Goal: Task Accomplishment & Management: Use online tool/utility

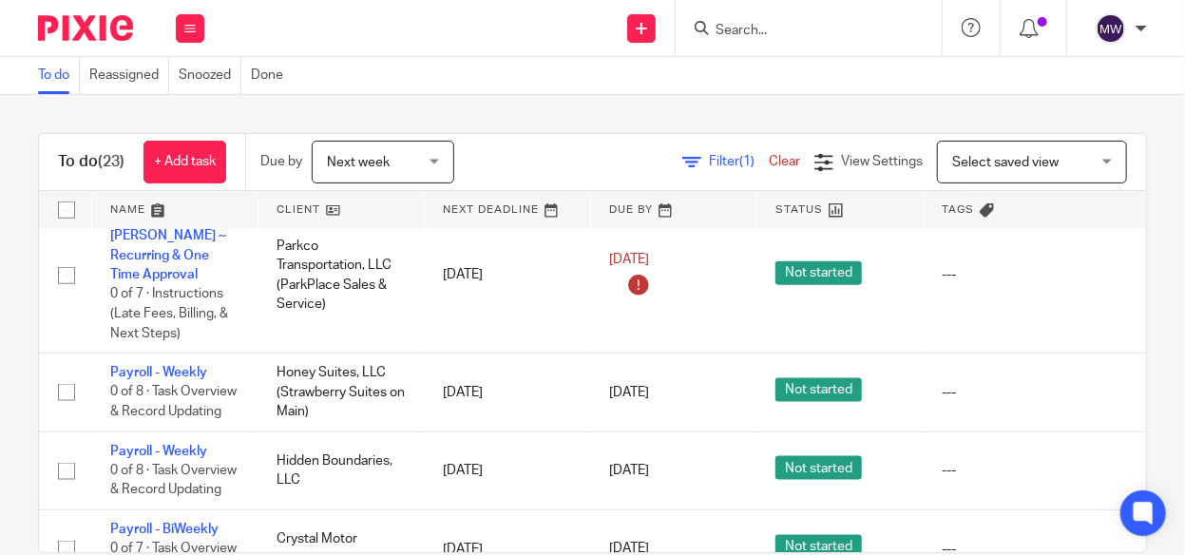
scroll to position [950, 0]
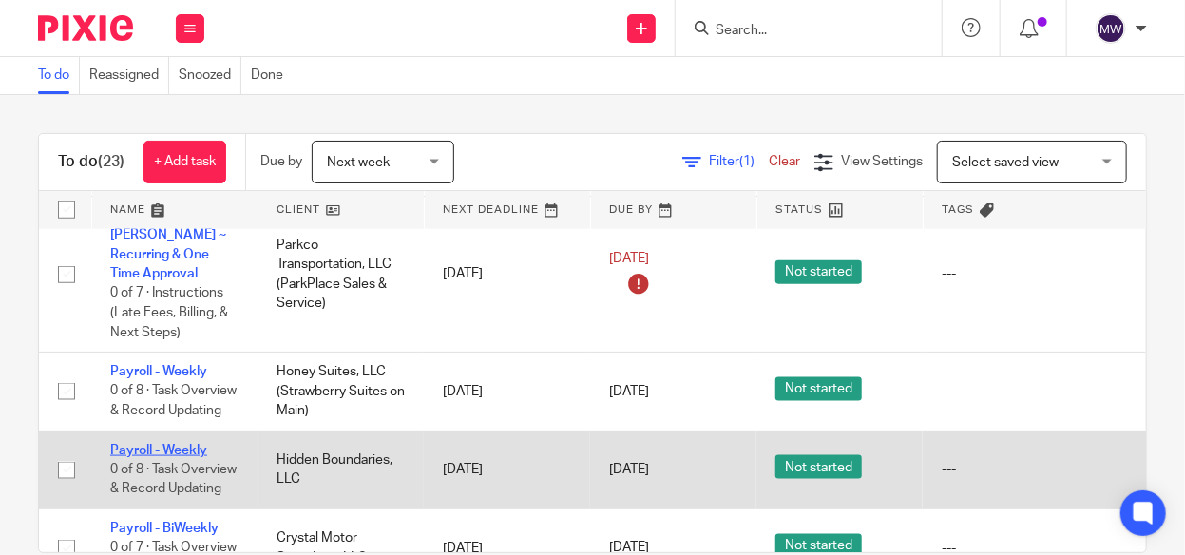
click at [131, 444] on link "Payroll - Weekly" at bounding box center [158, 450] width 97 height 13
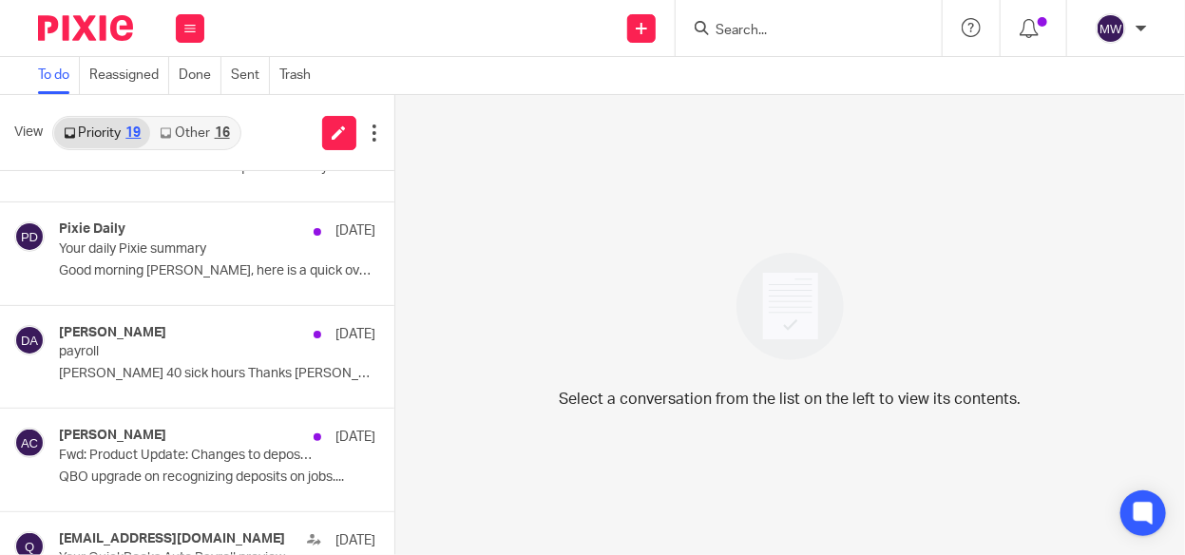
scroll to position [95, 0]
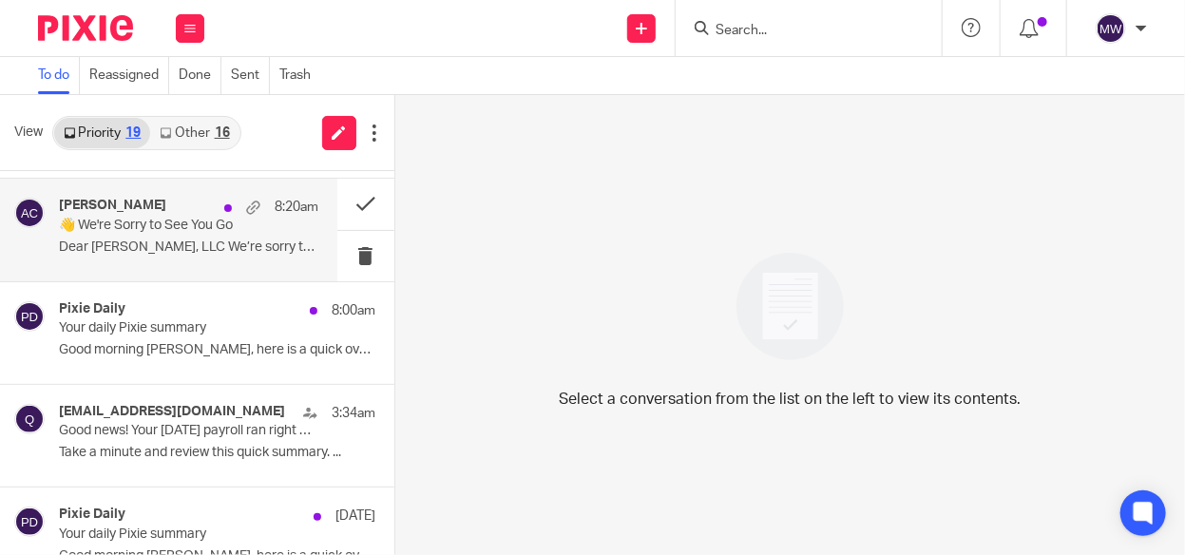
click at [182, 240] on p "Dear KristieHamilton, LLC We’re sorry to..." at bounding box center [188, 247] width 259 height 16
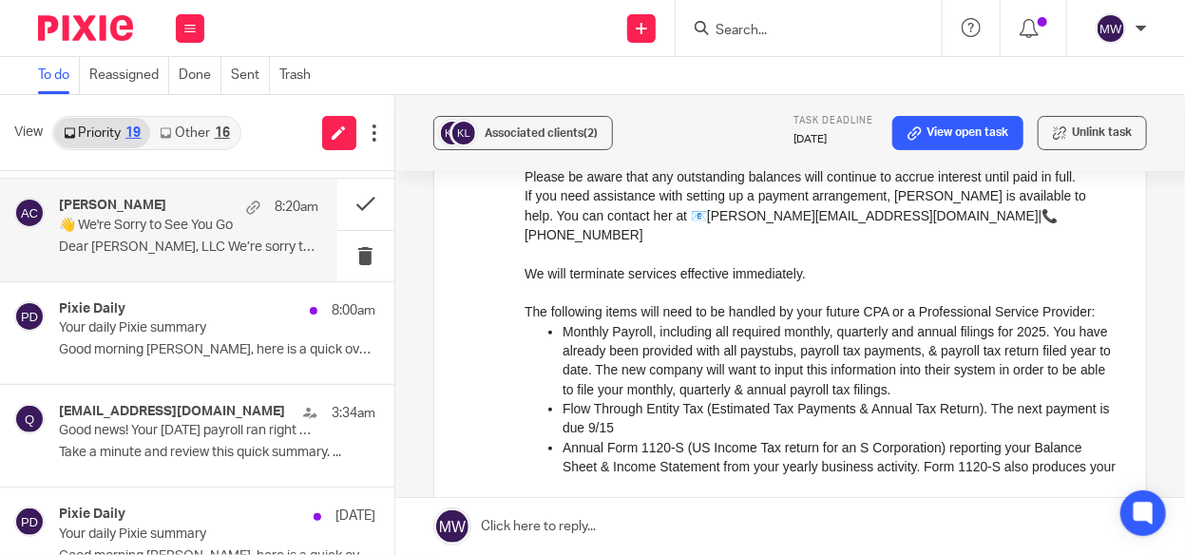
scroll to position [309, 0]
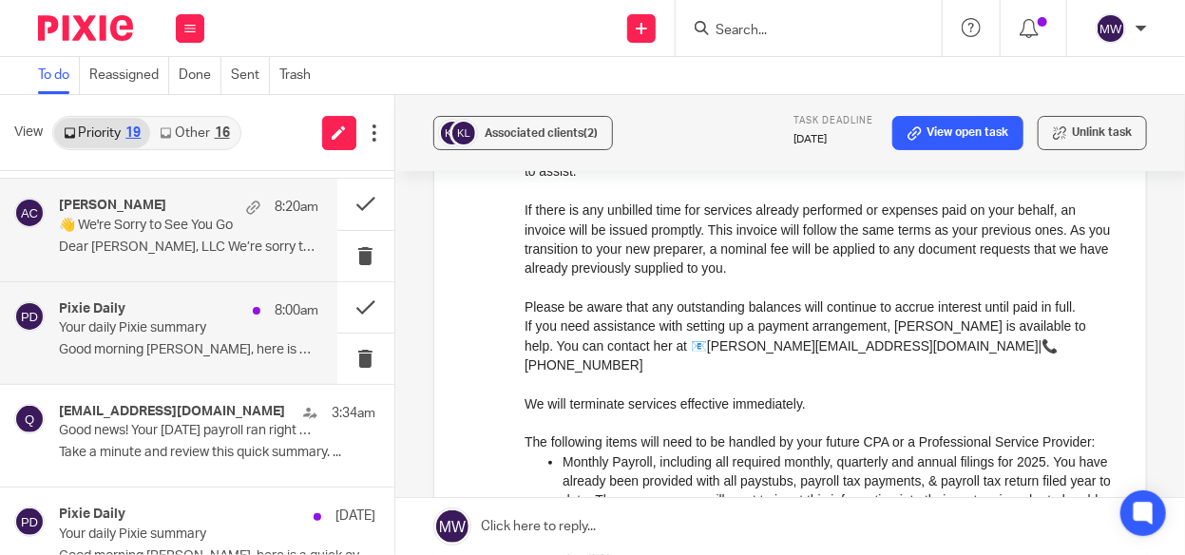
click at [201, 321] on p "Your daily Pixie summary" at bounding box center [162, 328] width 207 height 16
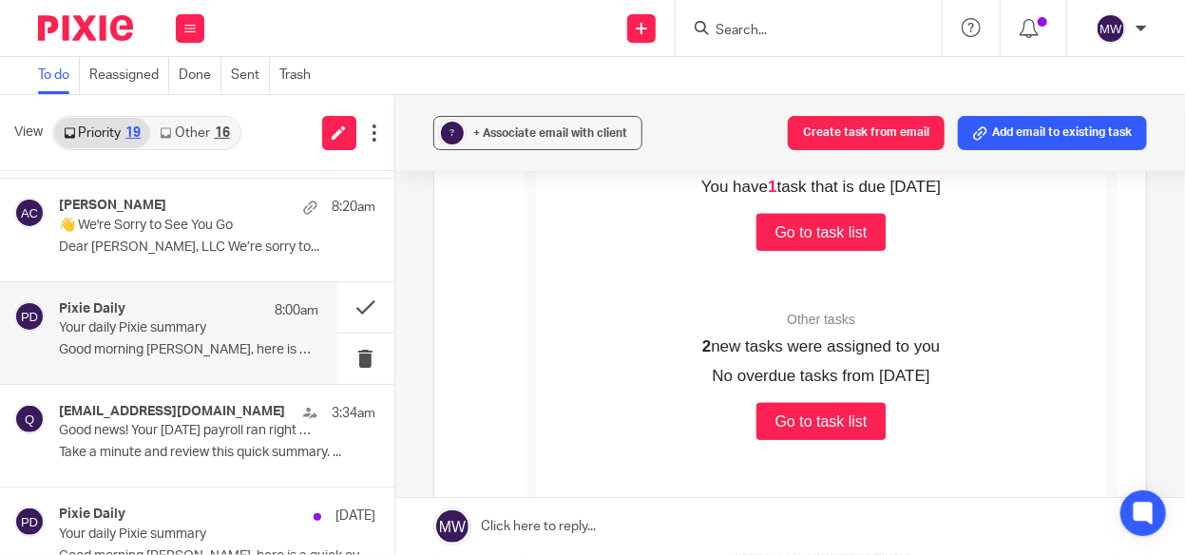
scroll to position [95, 0]
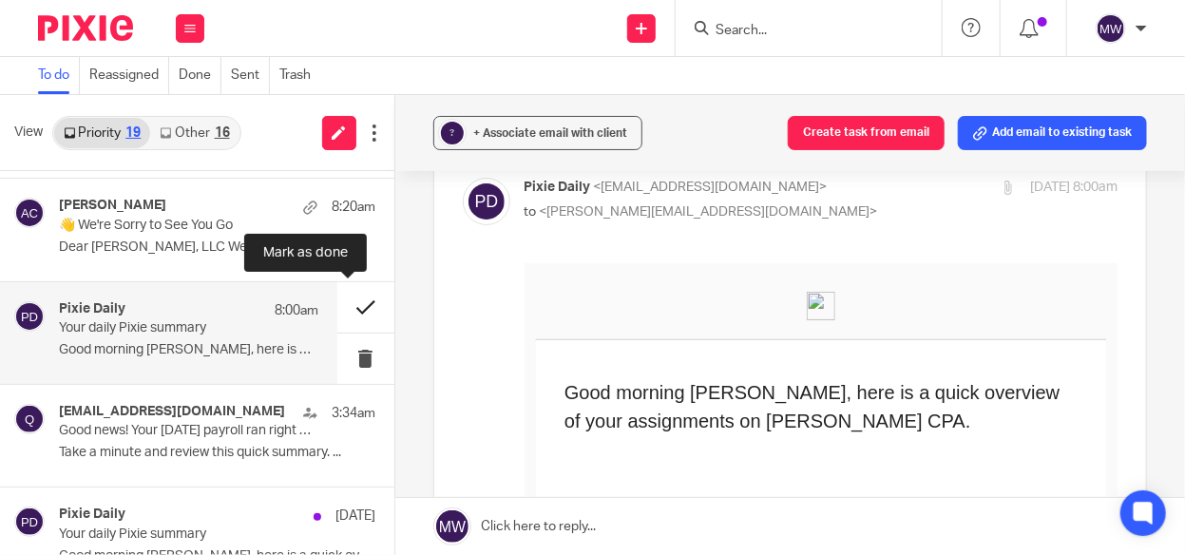
click at [359, 307] on button at bounding box center [365, 307] width 57 height 50
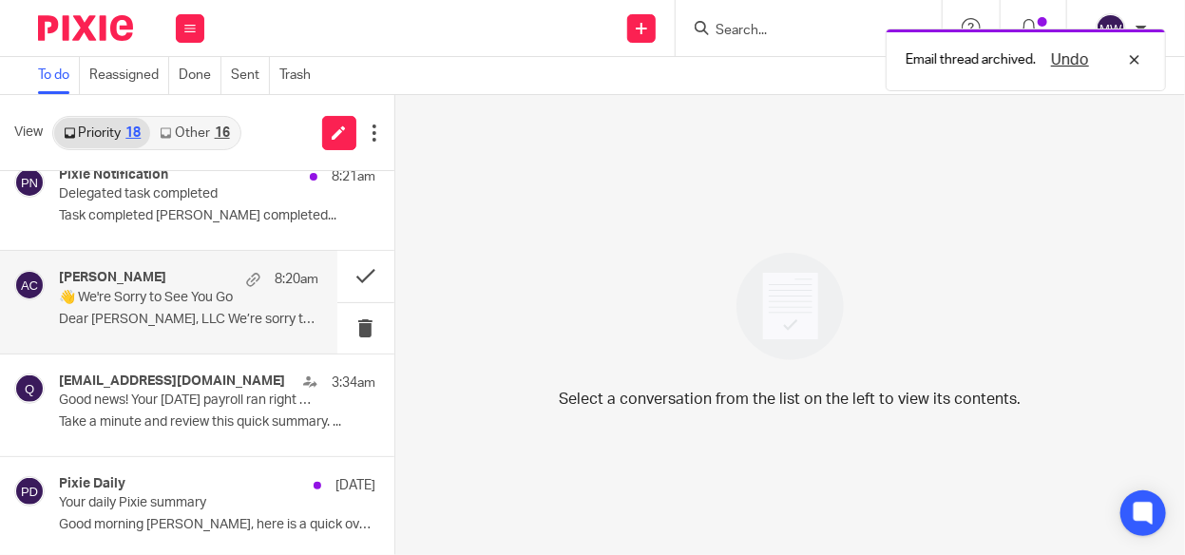
scroll to position [0, 0]
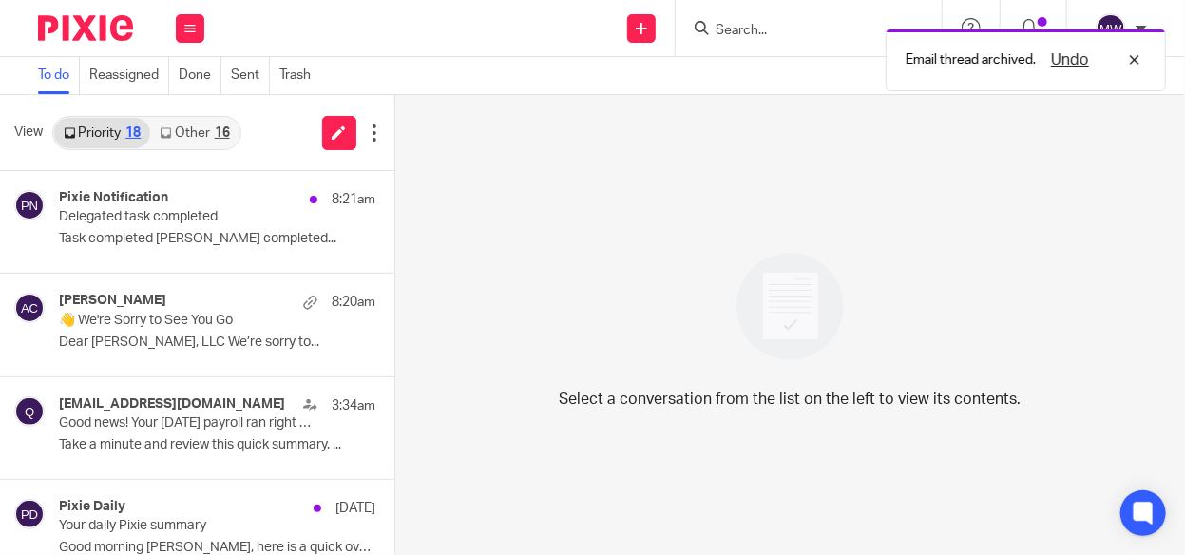
click at [196, 128] on link "Other 16" at bounding box center [194, 133] width 88 height 30
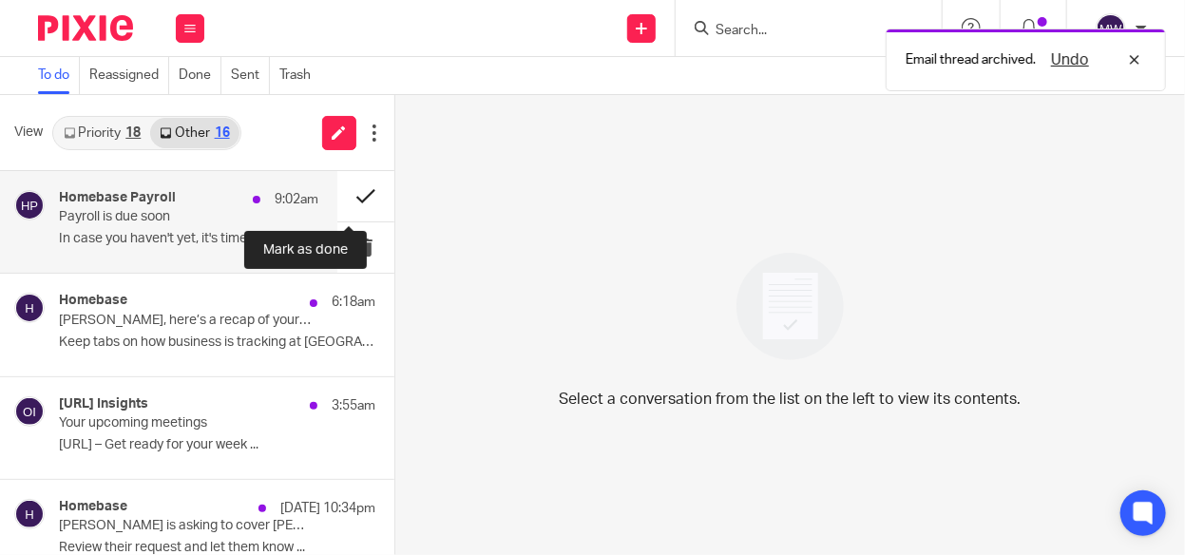
click at [351, 191] on button at bounding box center [365, 196] width 57 height 50
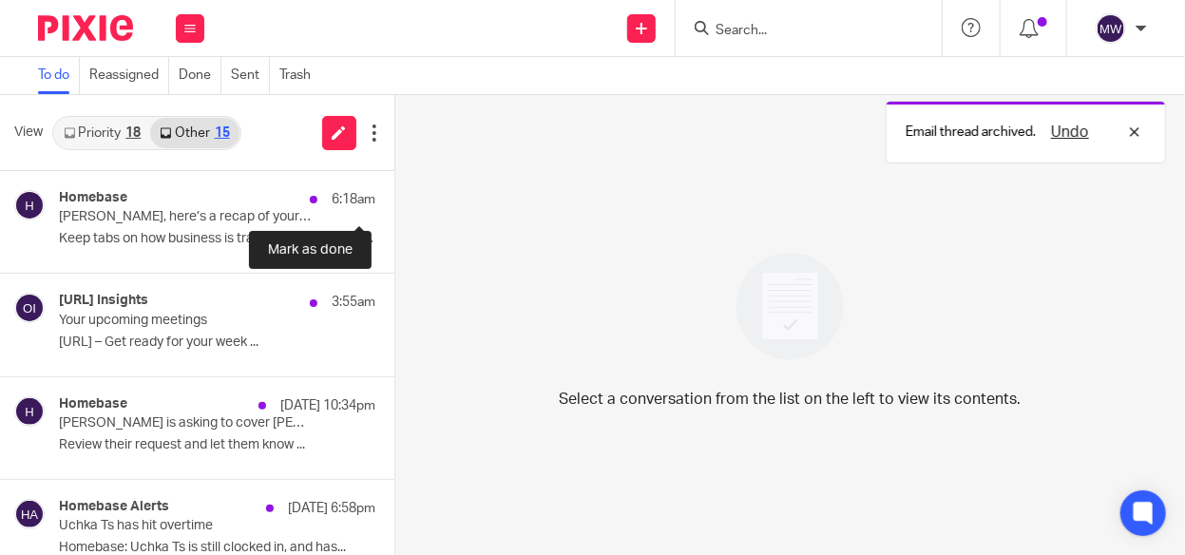
click at [394, 191] on button at bounding box center [401, 196] width 15 height 50
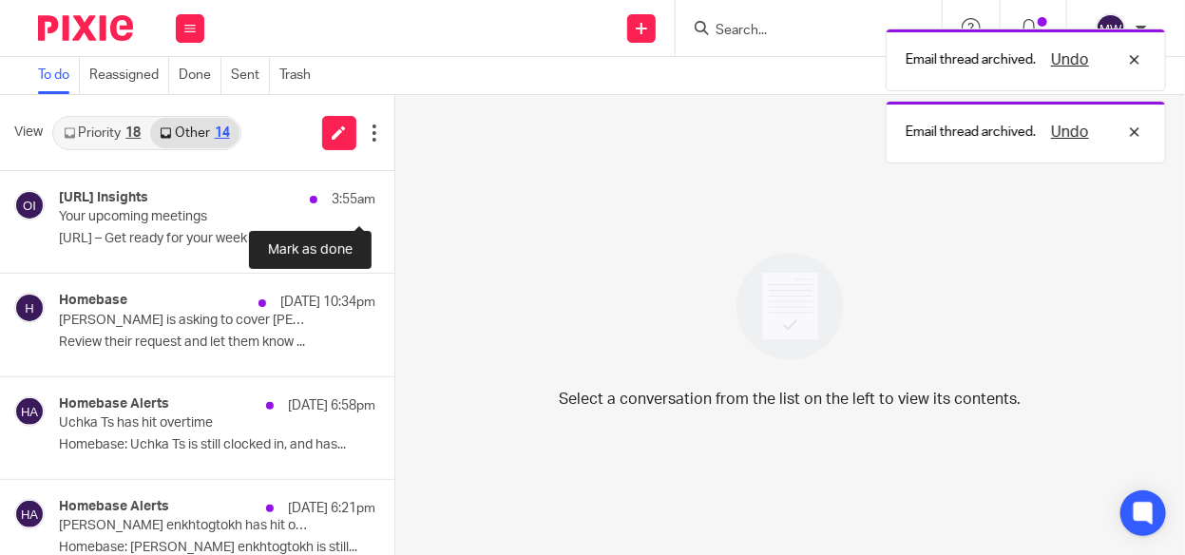
click at [394, 191] on button at bounding box center [401, 196] width 15 height 50
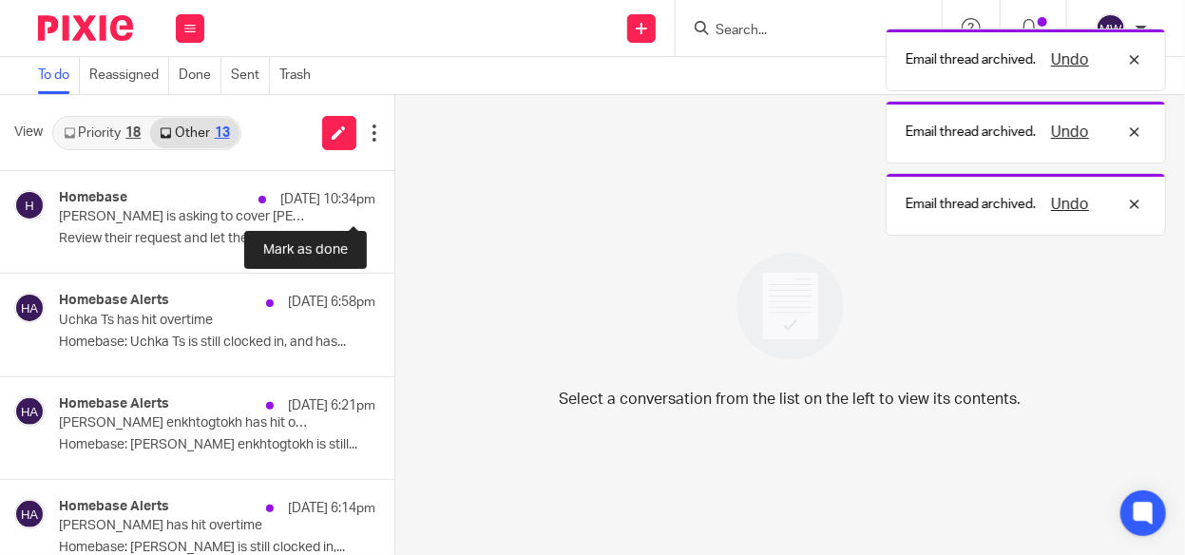
click at [394, 191] on button at bounding box center [401, 196] width 15 height 50
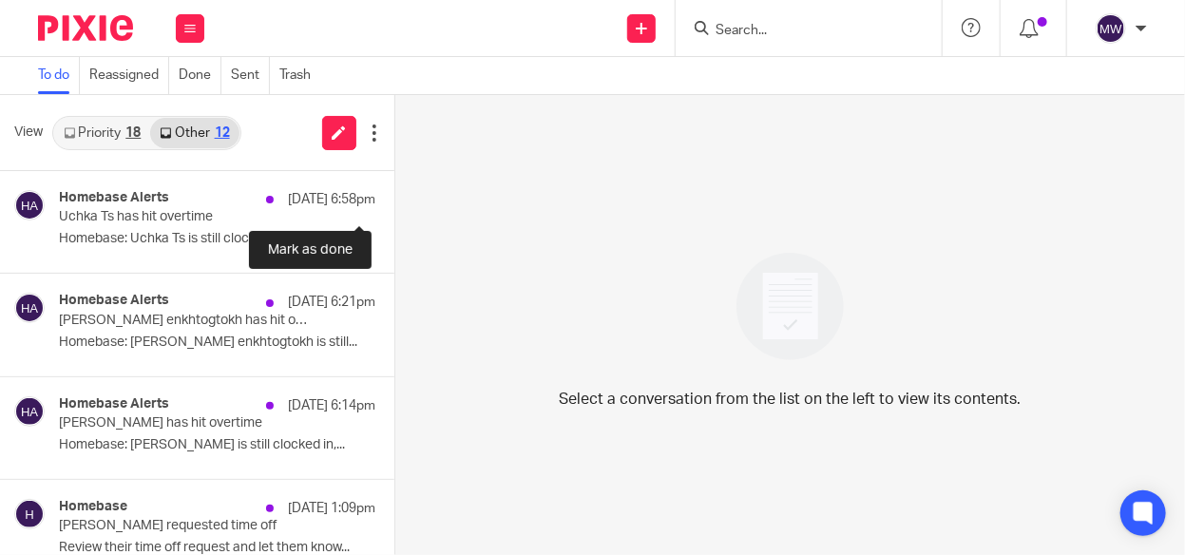
click at [394, 191] on button at bounding box center [401, 196] width 15 height 50
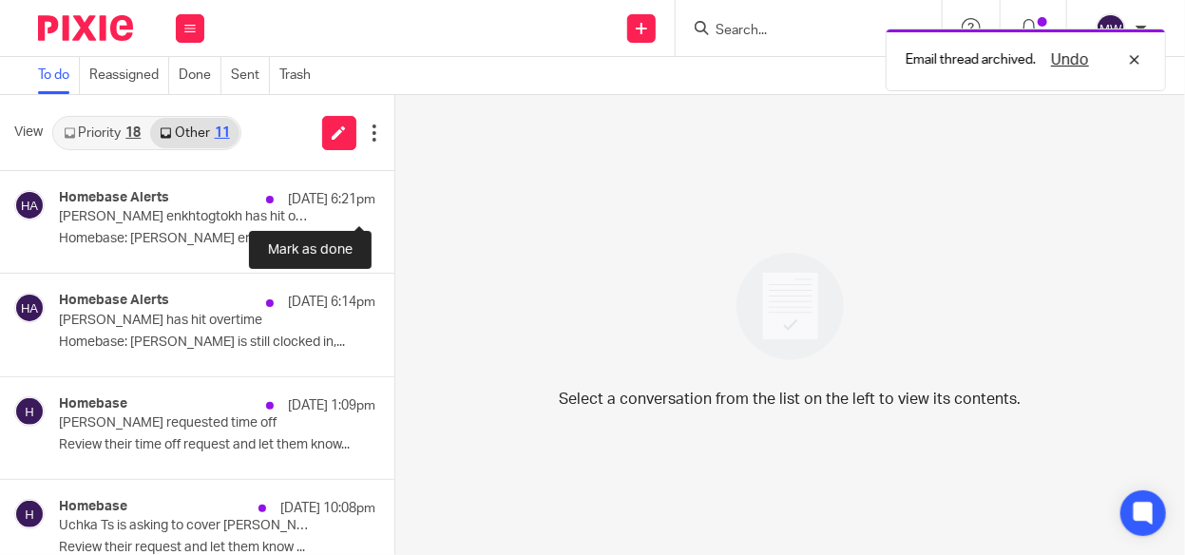
click at [394, 191] on button at bounding box center [401, 196] width 15 height 50
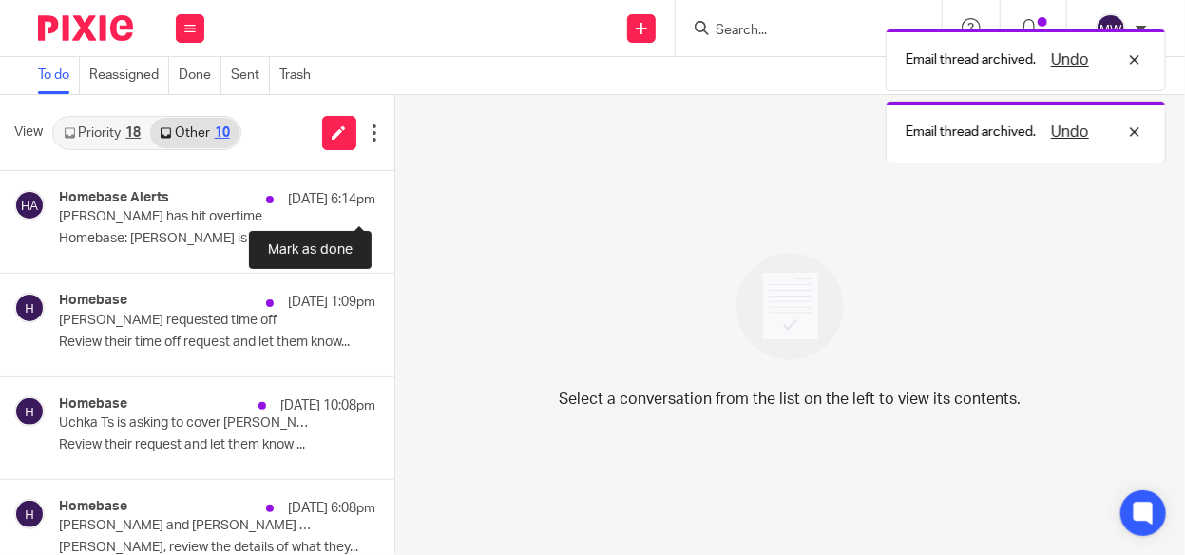
click at [394, 191] on button at bounding box center [401, 196] width 15 height 50
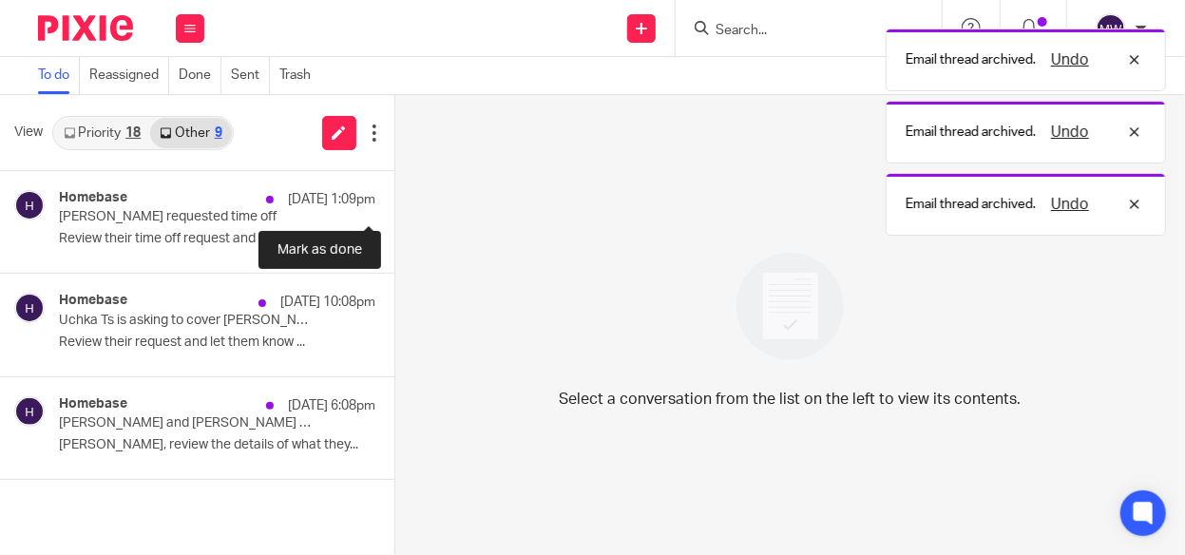
click at [394, 191] on button at bounding box center [401, 196] width 15 height 50
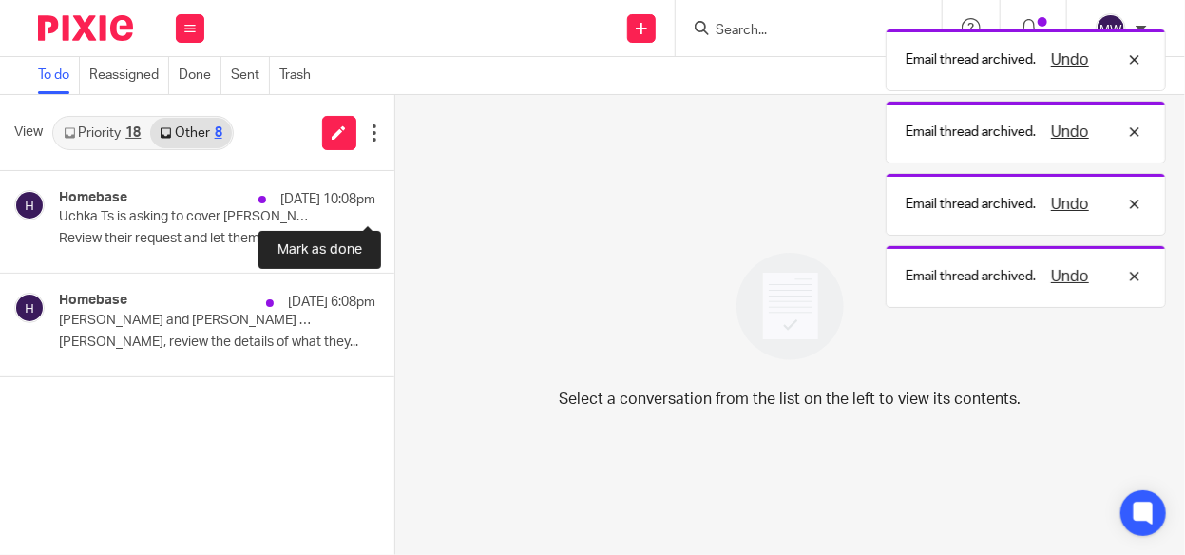
click at [394, 191] on button at bounding box center [401, 196] width 15 height 50
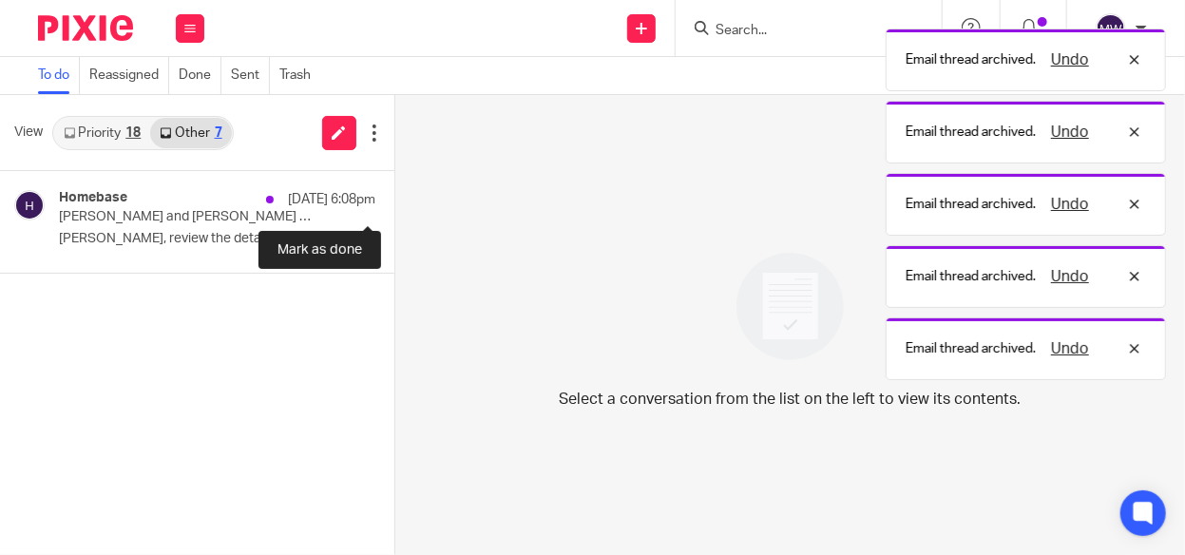
click at [394, 191] on button at bounding box center [401, 196] width 15 height 50
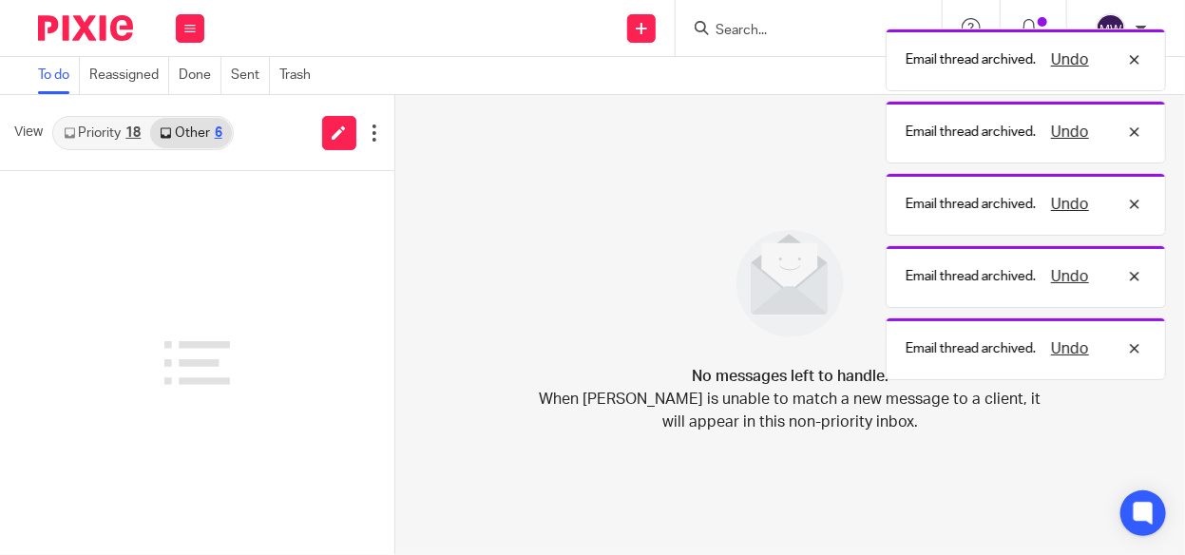
click at [207, 135] on link "Other 6" at bounding box center [190, 133] width 81 height 30
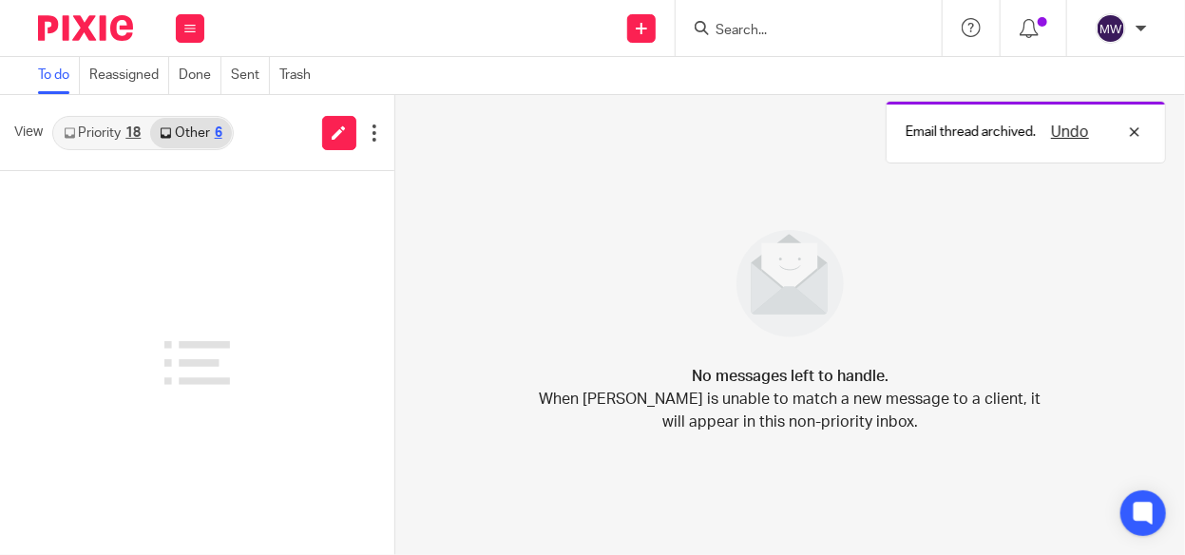
click at [119, 134] on link "Priority 18" at bounding box center [102, 133] width 96 height 30
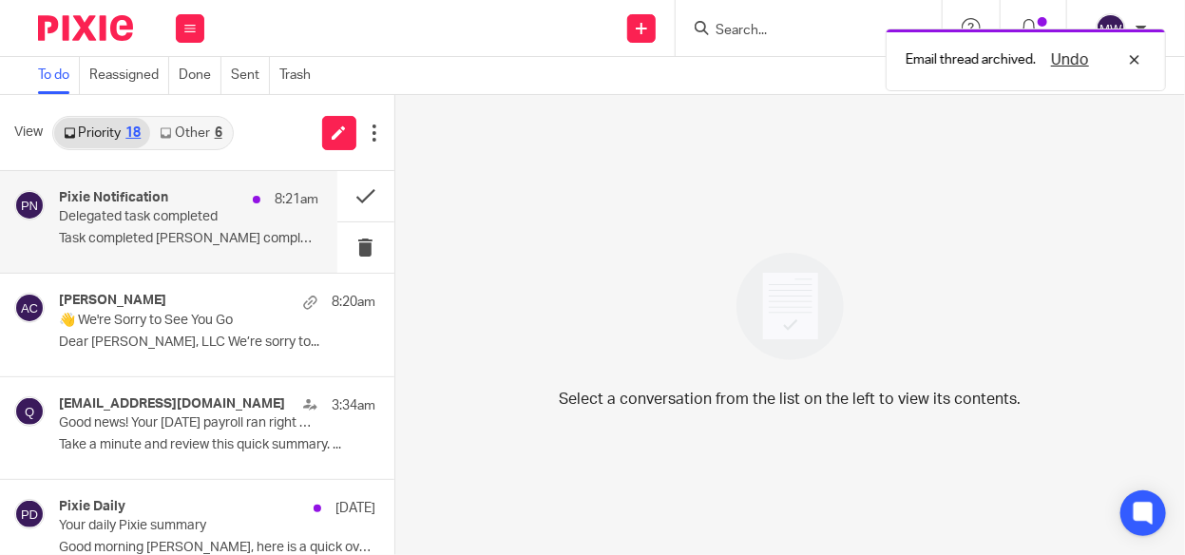
click at [145, 238] on p "Task completed Amy Corfixsen completed..." at bounding box center [188, 239] width 259 height 16
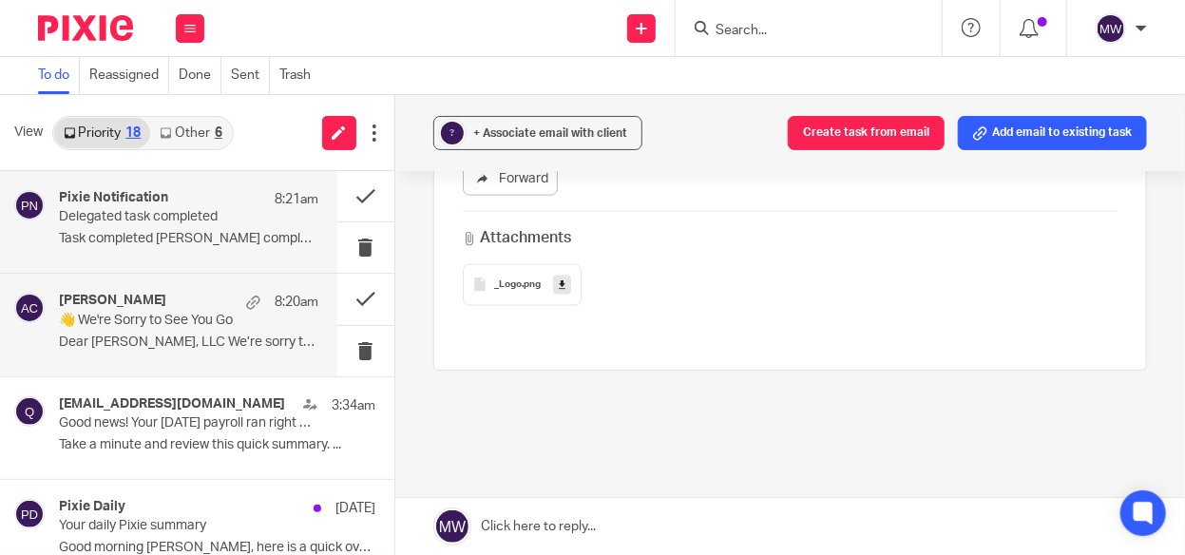
scroll to position [1033, 0]
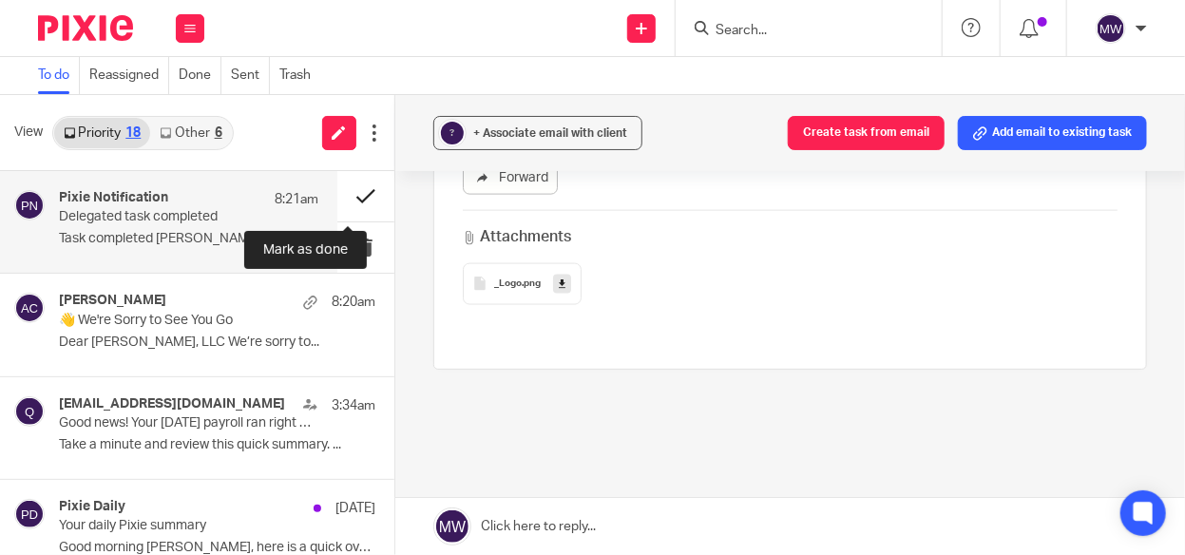
click at [344, 198] on button at bounding box center [365, 196] width 57 height 50
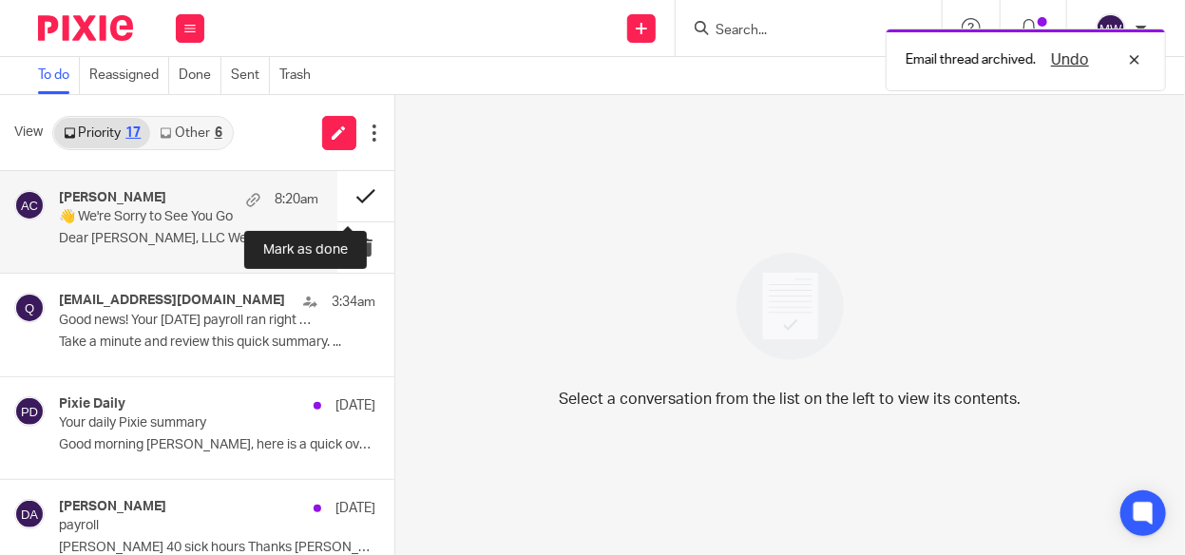
click at [346, 199] on button at bounding box center [365, 196] width 57 height 50
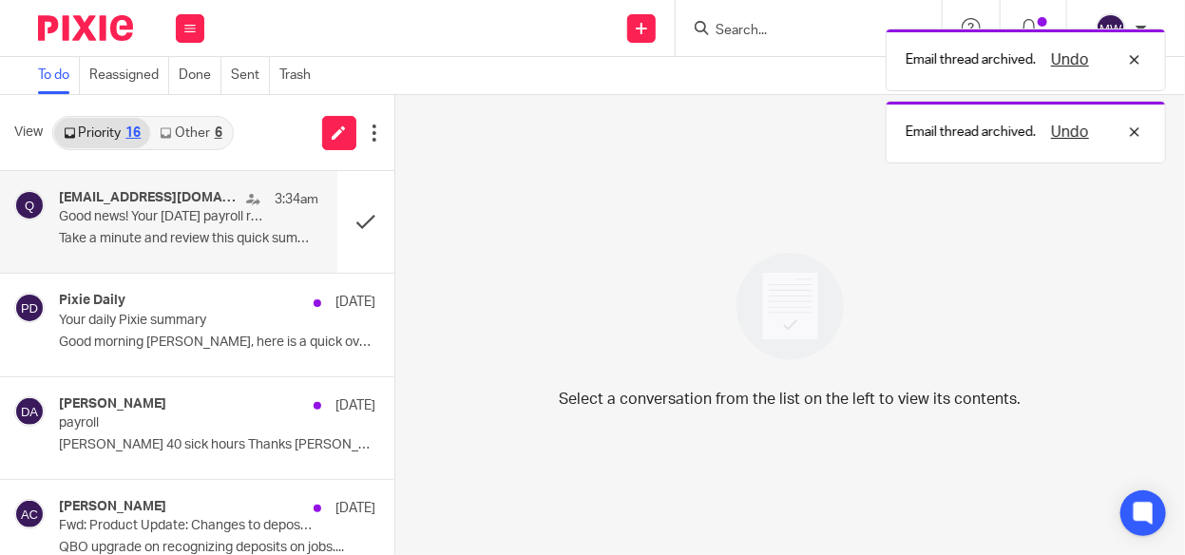
click at [205, 221] on p "Good news! Your Aug 20 payroll ran right on schedule." at bounding box center [162, 217] width 207 height 16
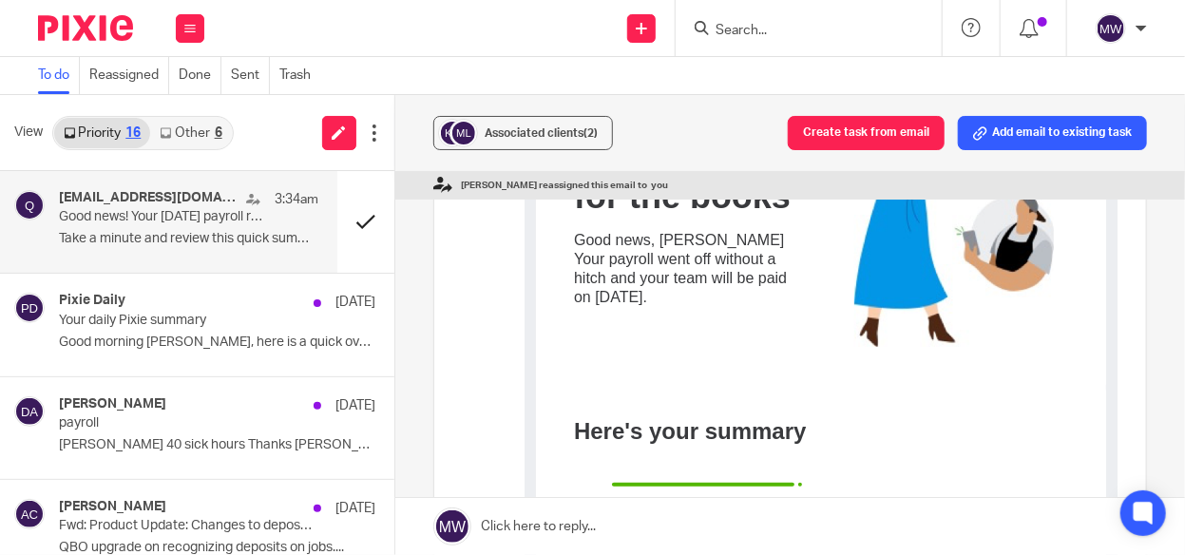
scroll to position [380, 0]
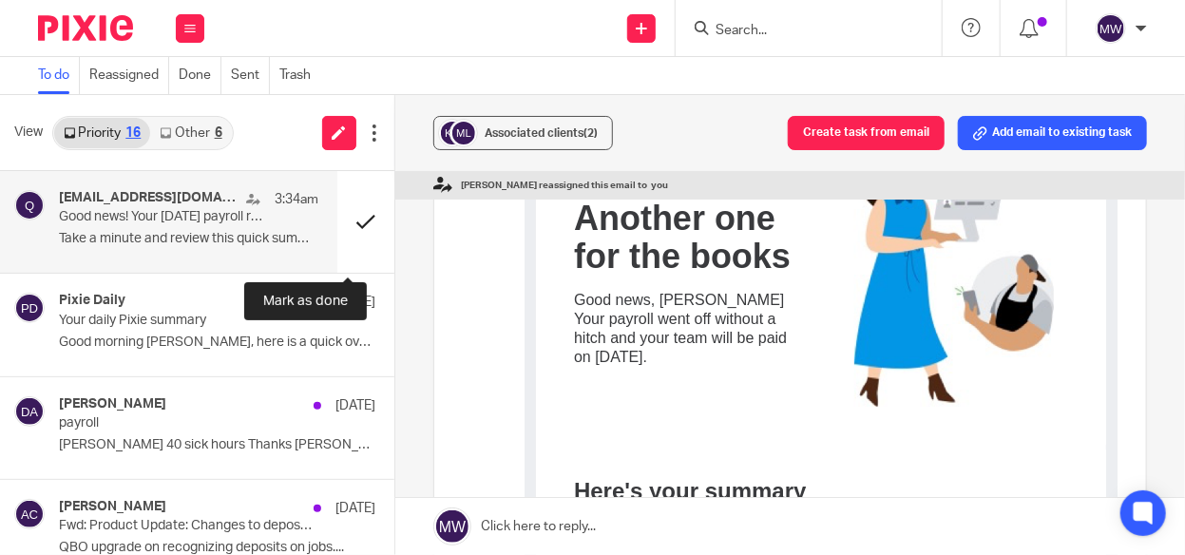
click at [345, 225] on button at bounding box center [365, 222] width 57 height 102
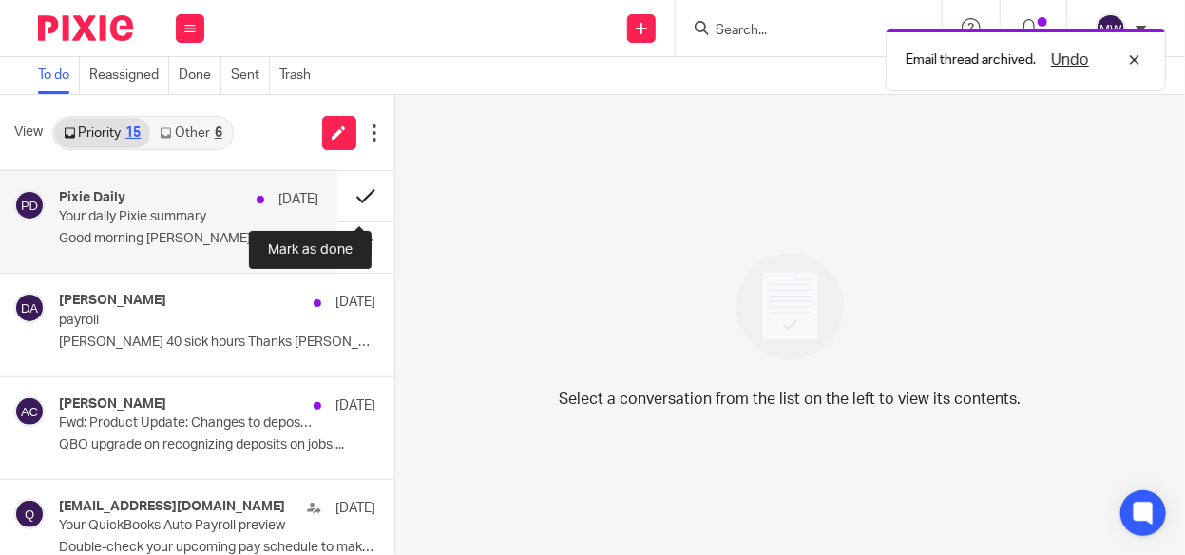
click at [348, 199] on button at bounding box center [365, 196] width 57 height 50
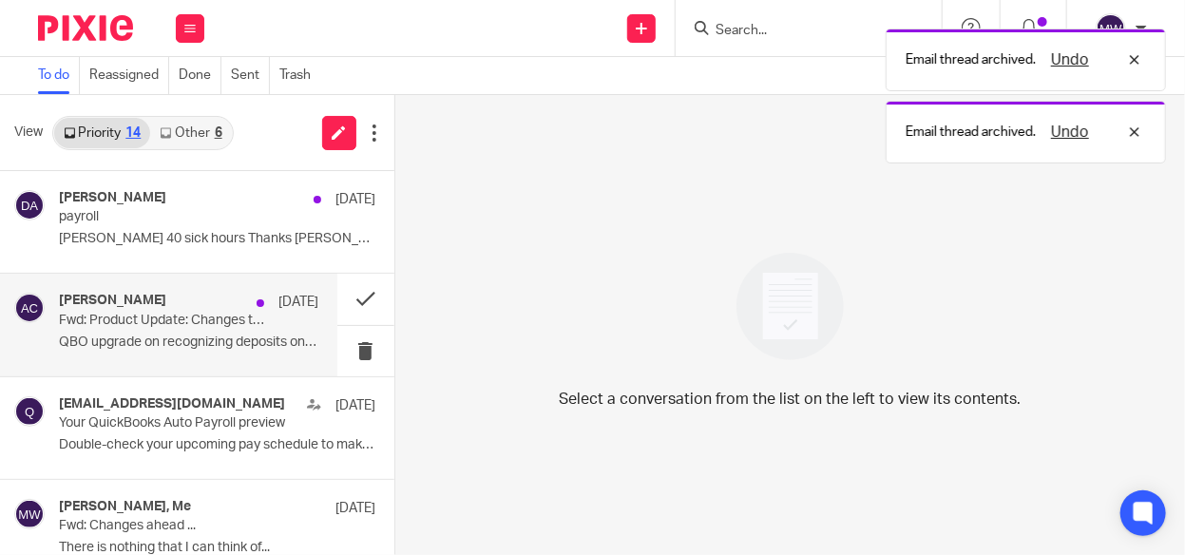
click at [142, 323] on p "Fwd: Product Update: Changes to deposits on estimates feature" at bounding box center [162, 321] width 207 height 16
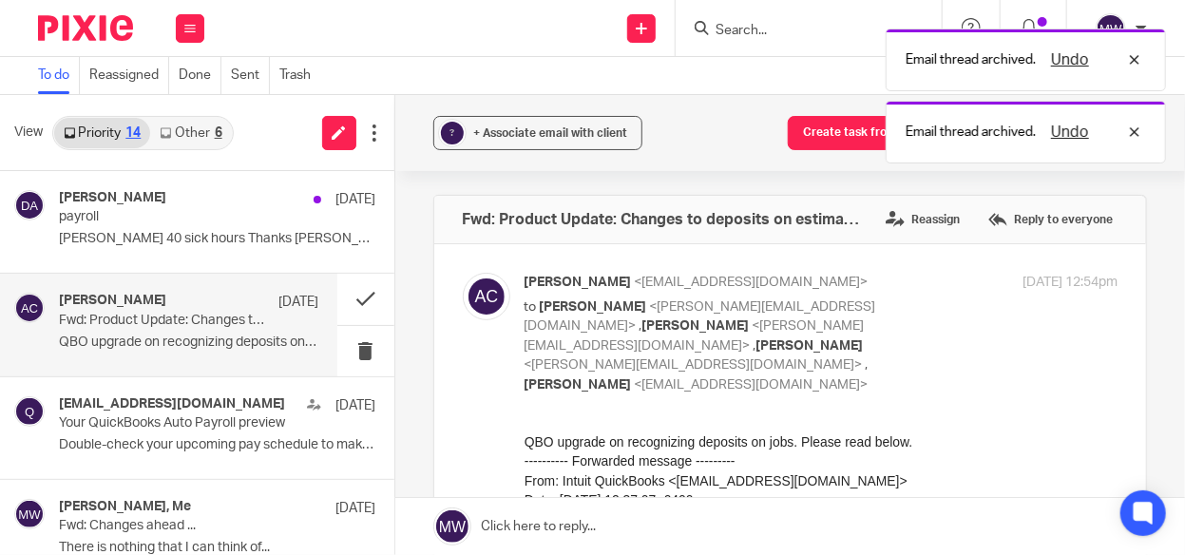
scroll to position [0, 0]
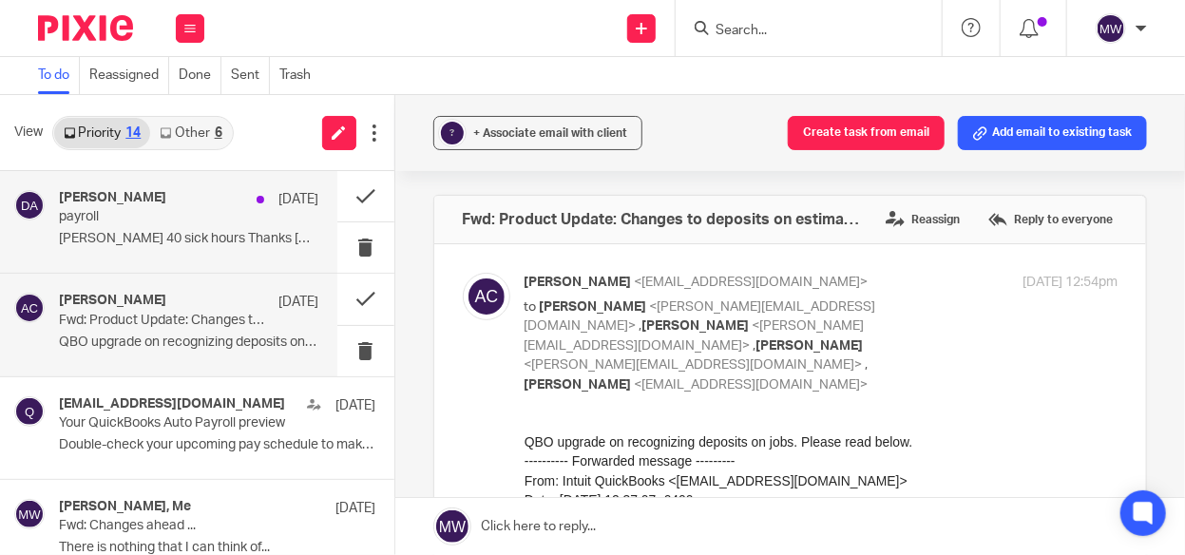
click at [208, 236] on p "Daniel 40 sick hours Thanks Diane..." at bounding box center [188, 239] width 259 height 16
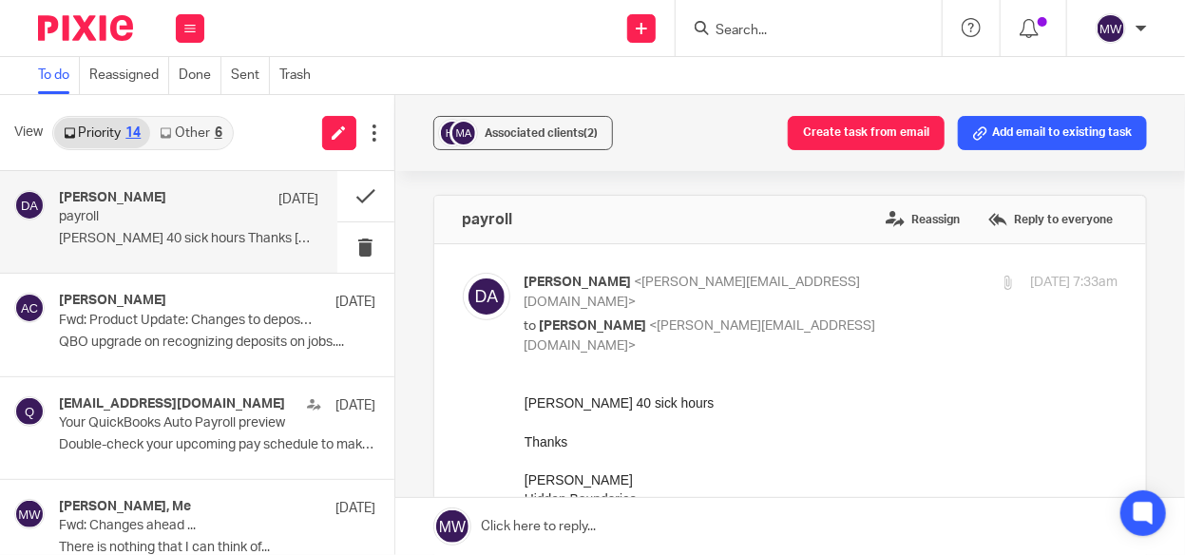
click at [187, 133] on link "Other 6" at bounding box center [190, 133] width 81 height 30
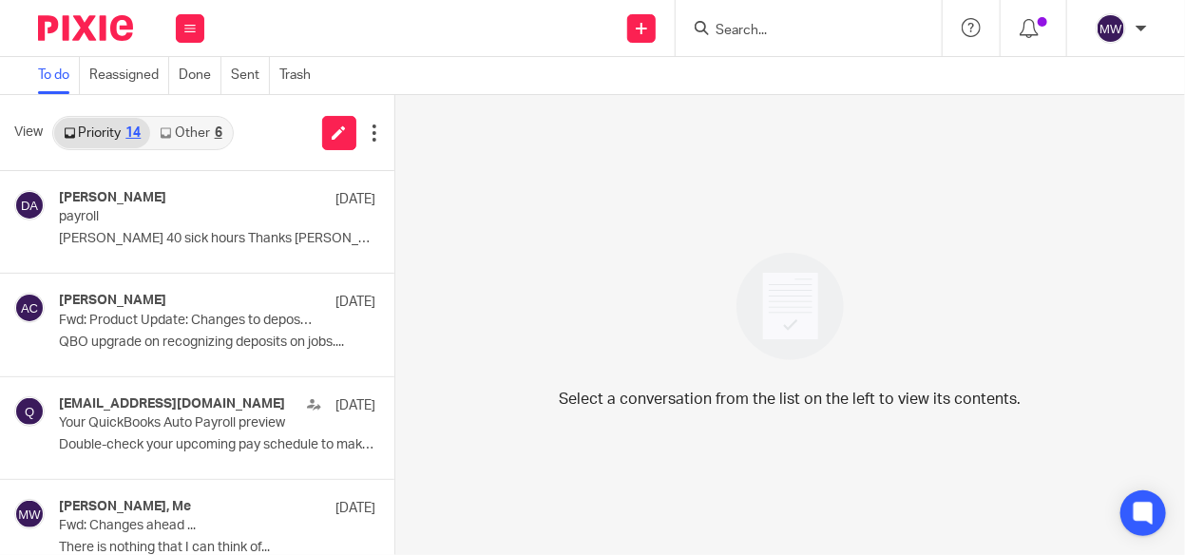
click at [204, 128] on link "Other 6" at bounding box center [190, 133] width 81 height 30
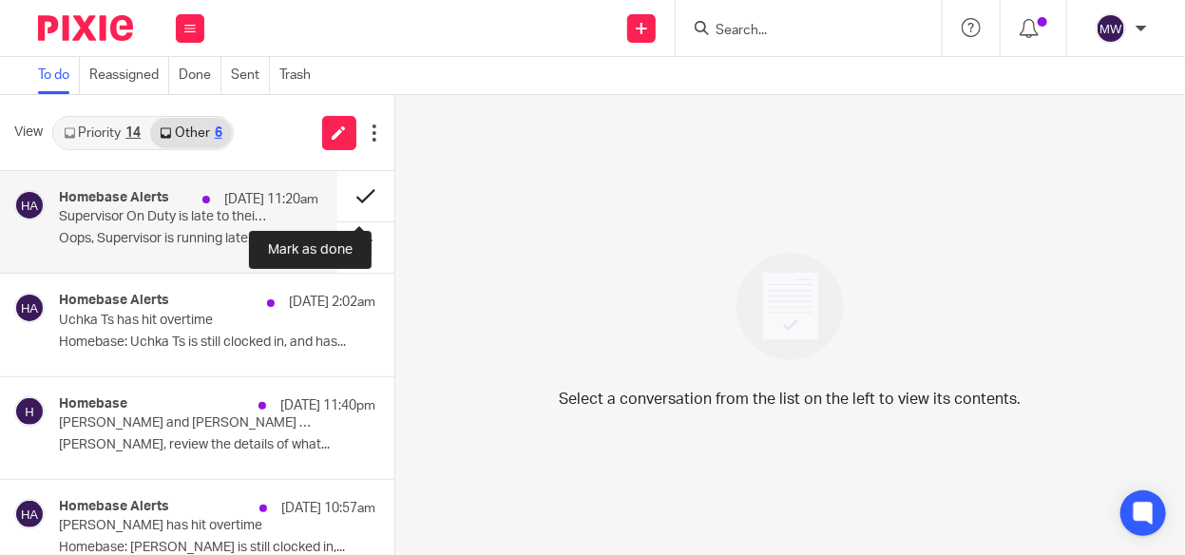
click at [353, 186] on button at bounding box center [365, 196] width 57 height 50
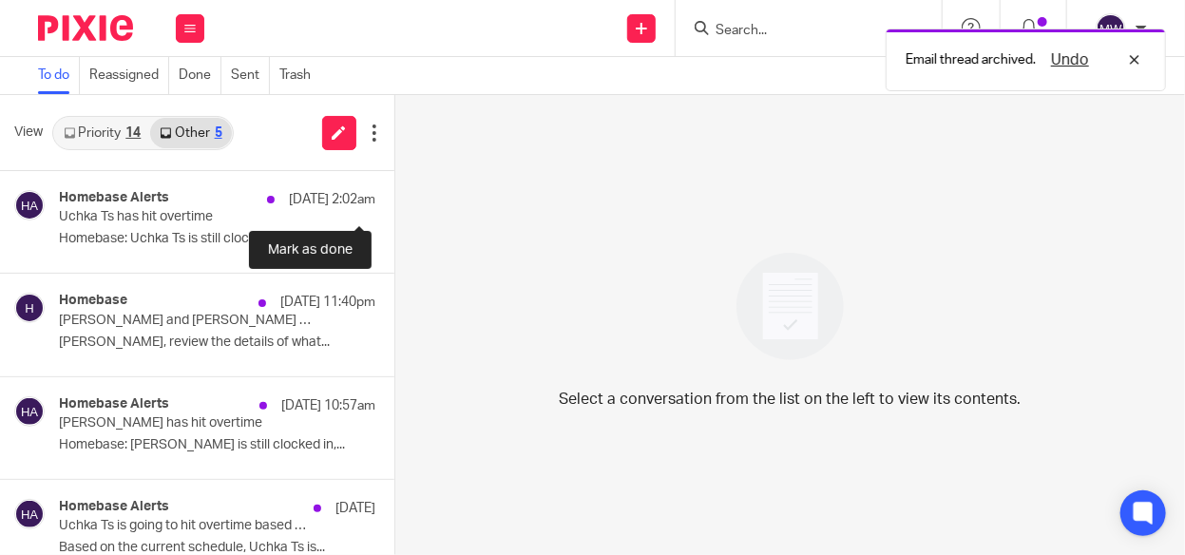
click at [394, 186] on button at bounding box center [401, 196] width 15 height 50
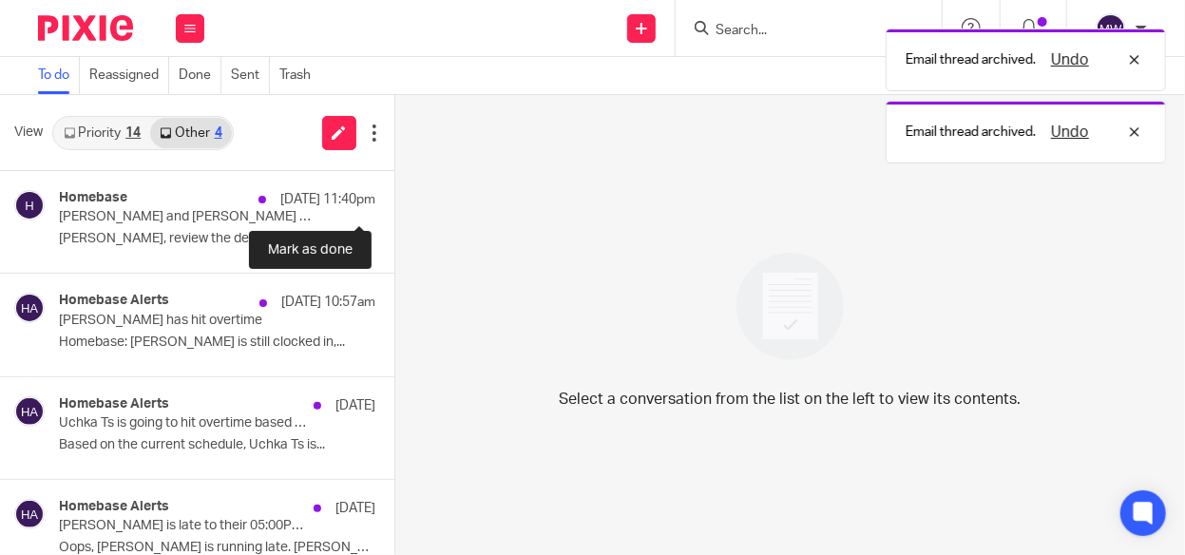
click at [394, 186] on button at bounding box center [401, 196] width 15 height 50
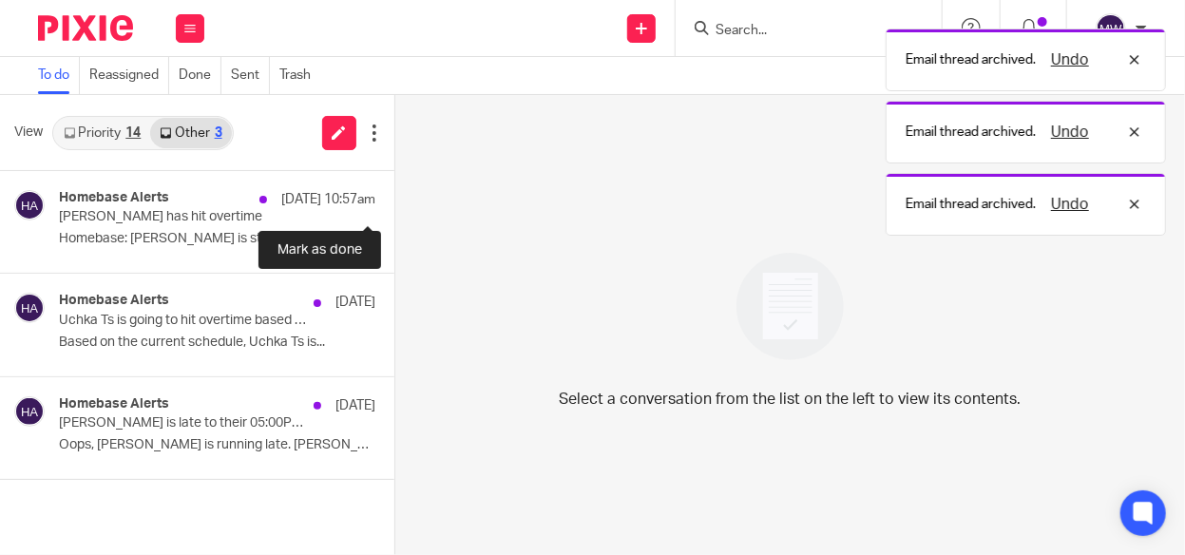
click at [394, 186] on button at bounding box center [401, 196] width 15 height 50
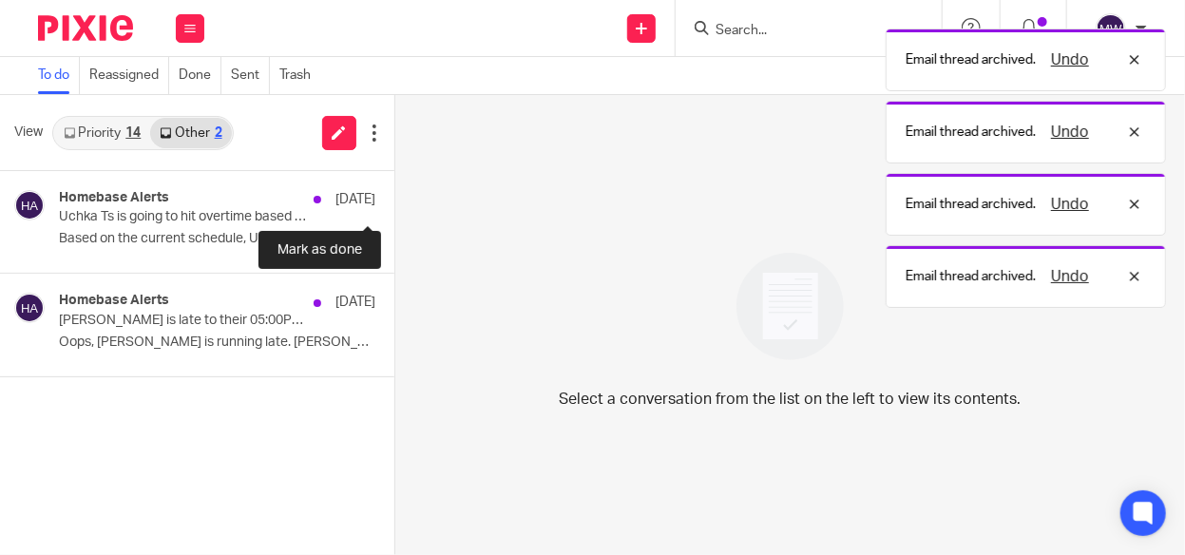
click at [394, 186] on button at bounding box center [401, 196] width 15 height 50
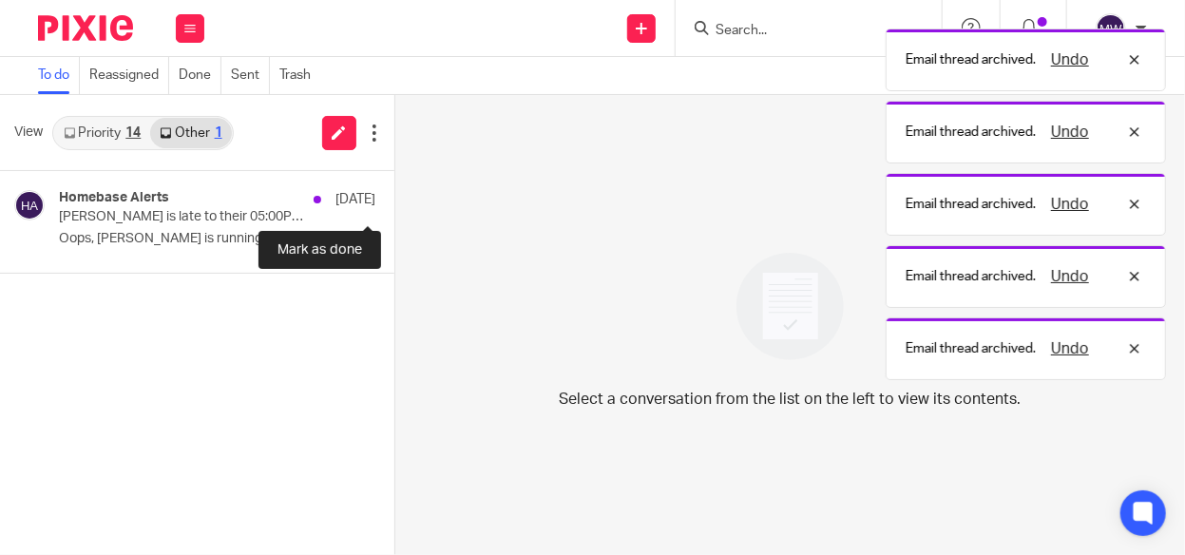
click at [394, 186] on button at bounding box center [401, 196] width 15 height 50
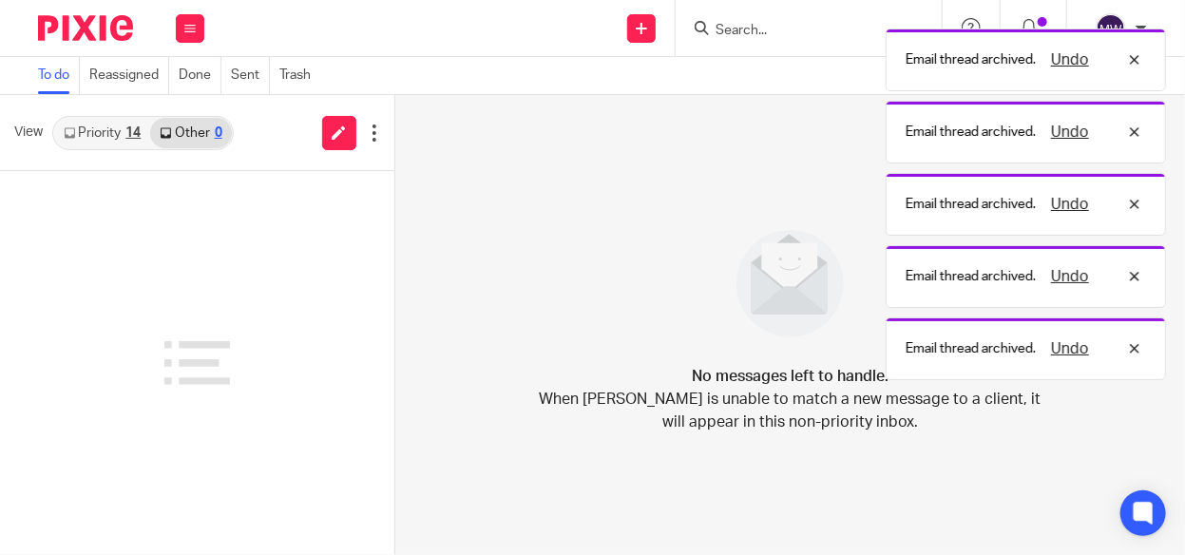
click at [110, 131] on link "Priority 14" at bounding box center [102, 133] width 96 height 30
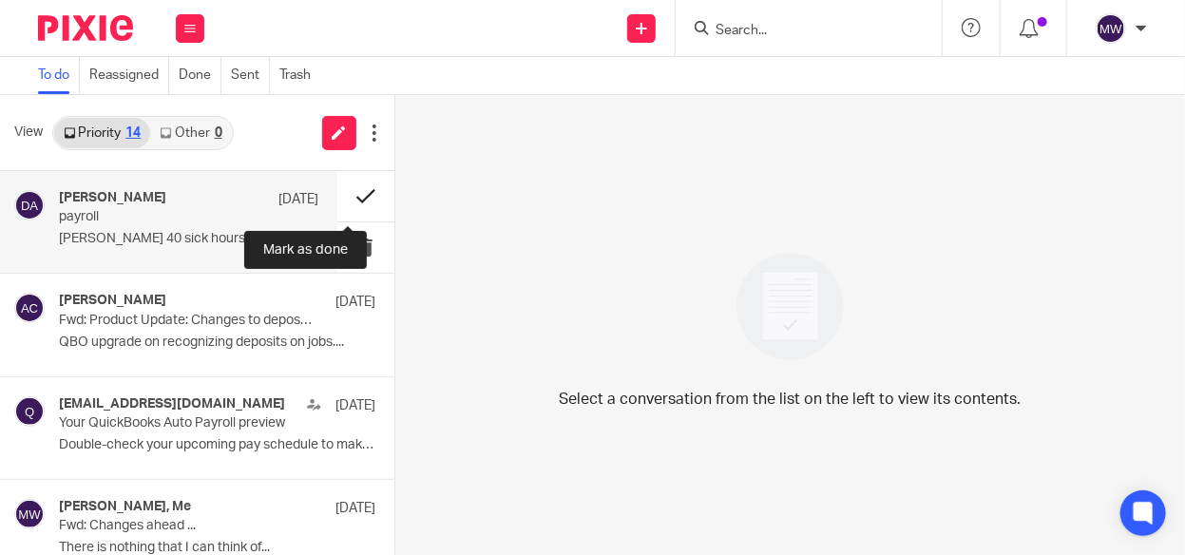
click at [349, 188] on button at bounding box center [365, 196] width 57 height 50
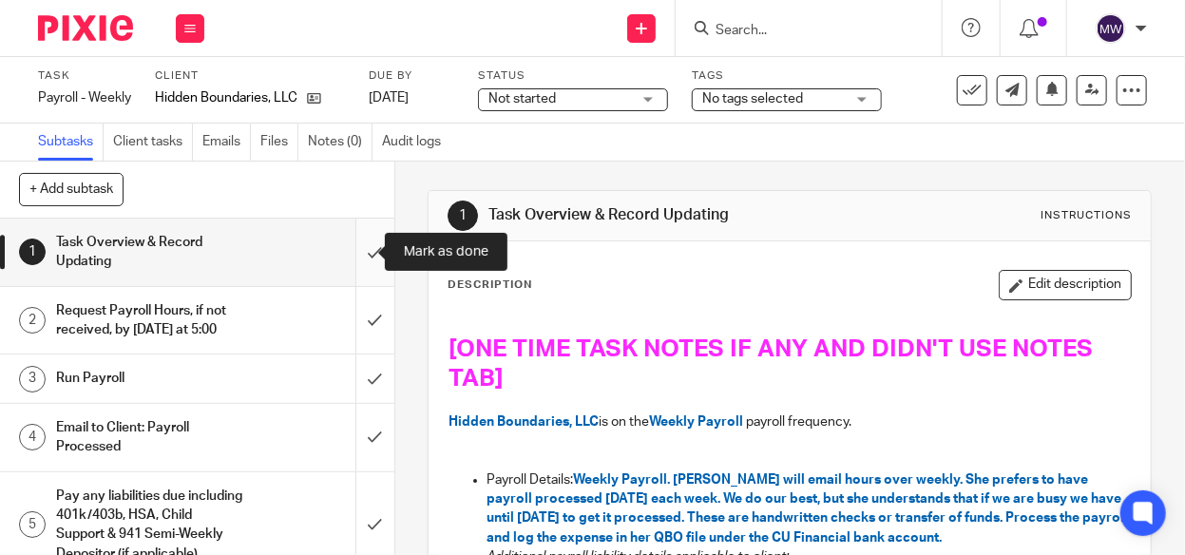
click at [359, 259] on input "submit" at bounding box center [197, 251] width 394 height 67
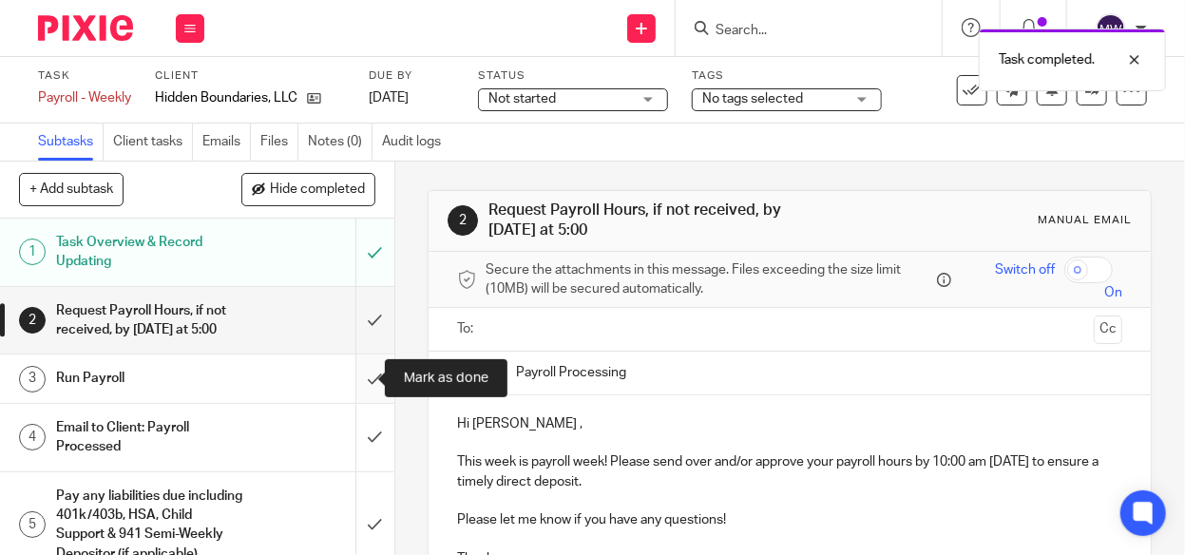
click at [351, 373] on input "submit" at bounding box center [197, 377] width 394 height 47
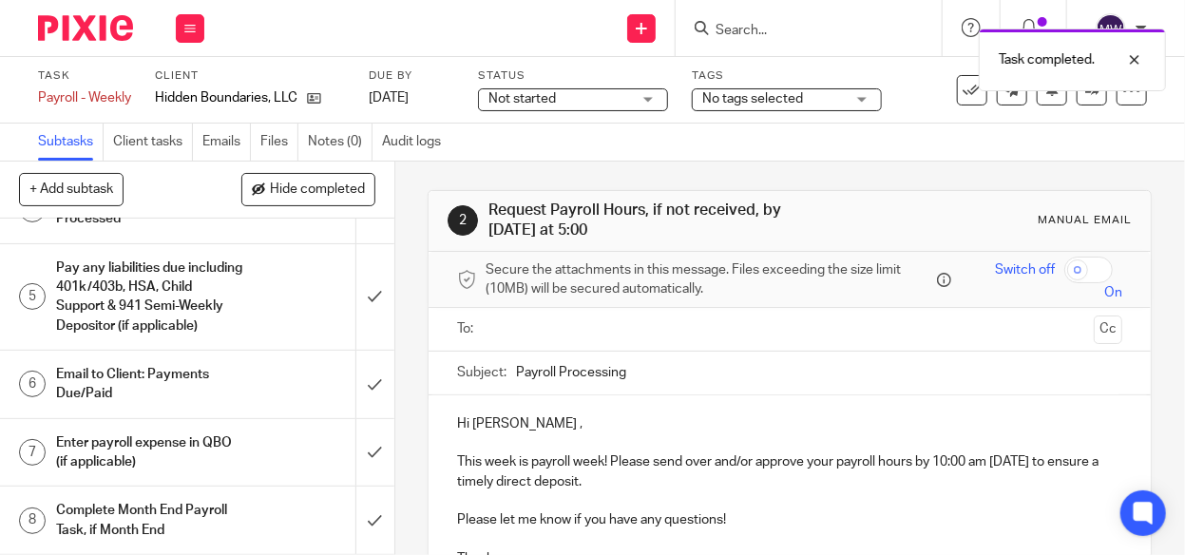
scroll to position [149, 0]
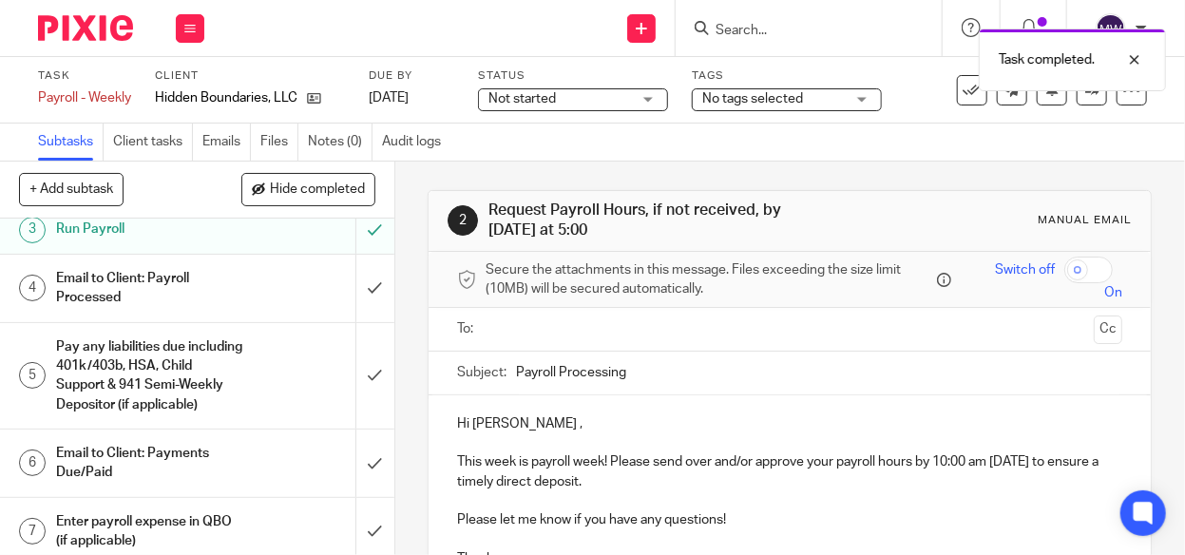
click at [216, 288] on h1 "Email to Client: Payroll Processed" at bounding box center [149, 288] width 187 height 48
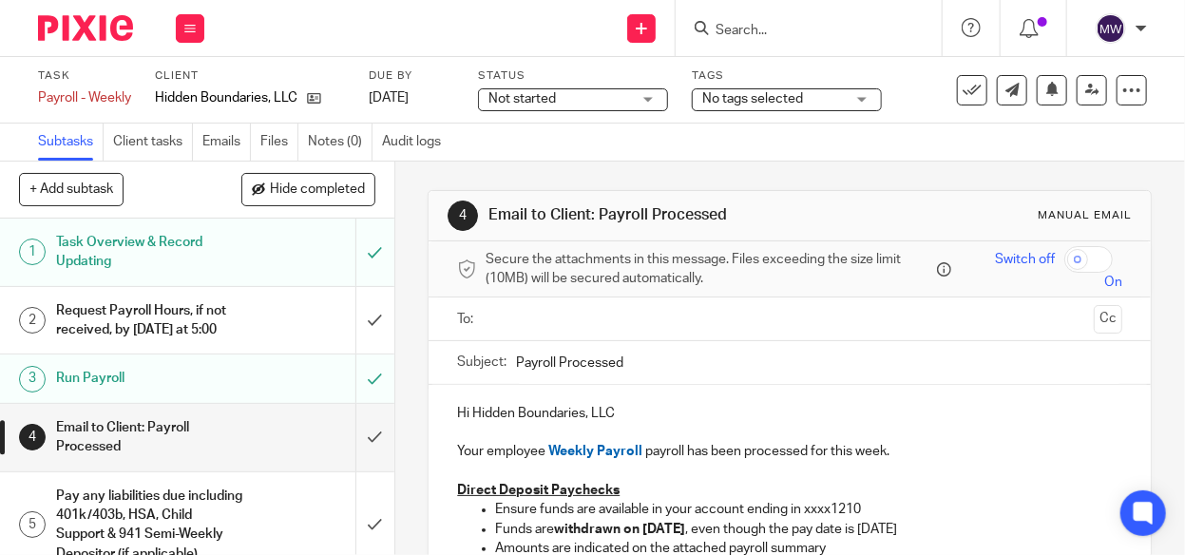
click at [505, 320] on input "text" at bounding box center [789, 319] width 594 height 22
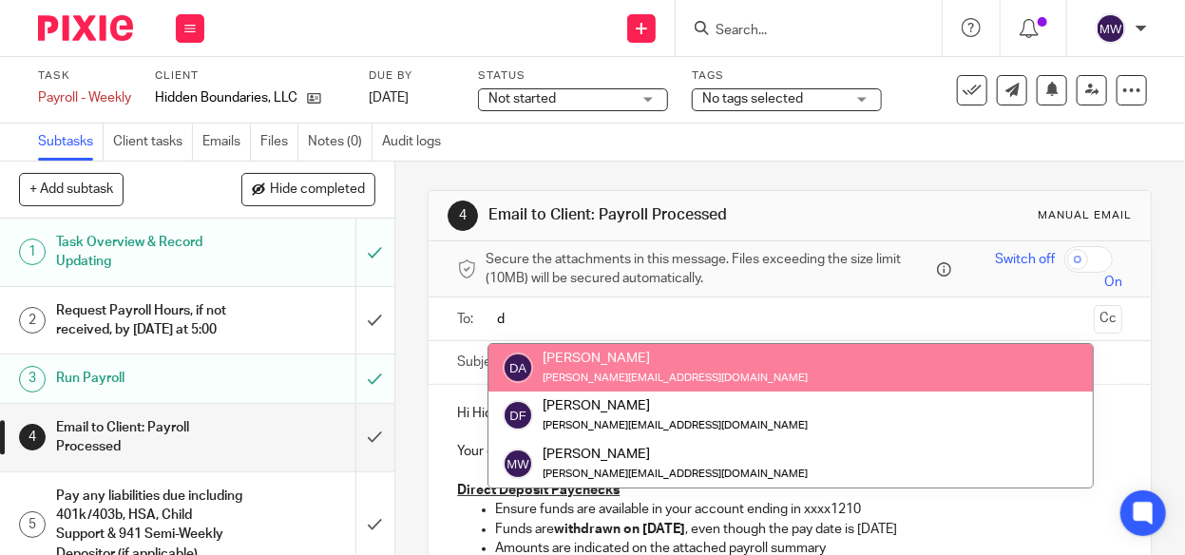
type input "d"
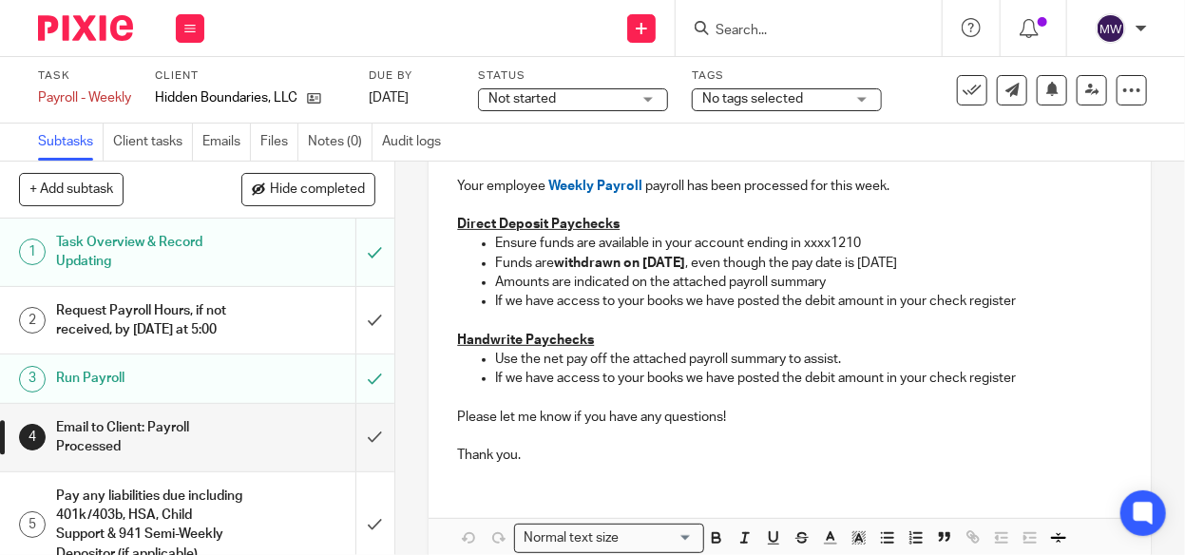
scroll to position [285, 0]
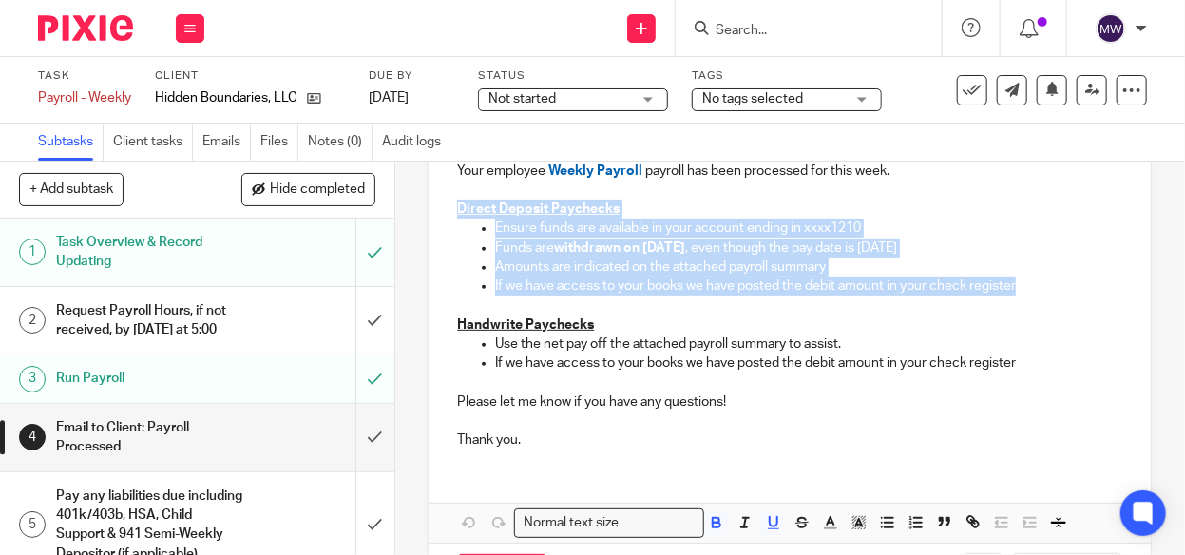
drag, startPoint x: 451, startPoint y: 206, endPoint x: 1025, endPoint y: 280, distance: 578.5
click at [1025, 280] on div "Hi Hidden Boundaries, LLC Your employee Weekly Payroll payroll has been process…" at bounding box center [789, 284] width 722 height 361
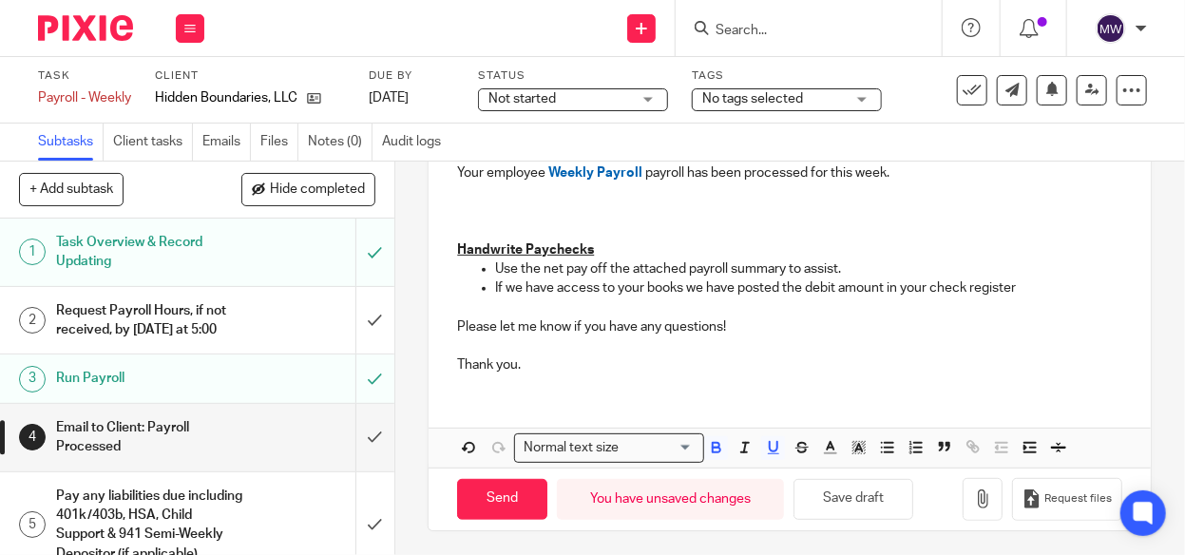
scroll to position [263, 0]
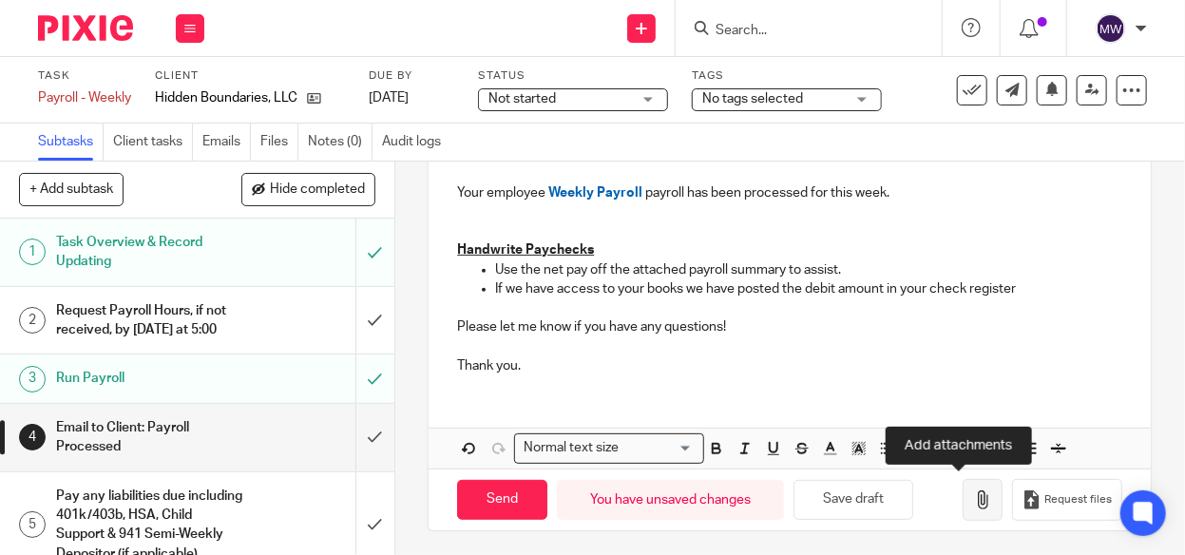
click at [973, 490] on icon "button" at bounding box center [982, 499] width 19 height 19
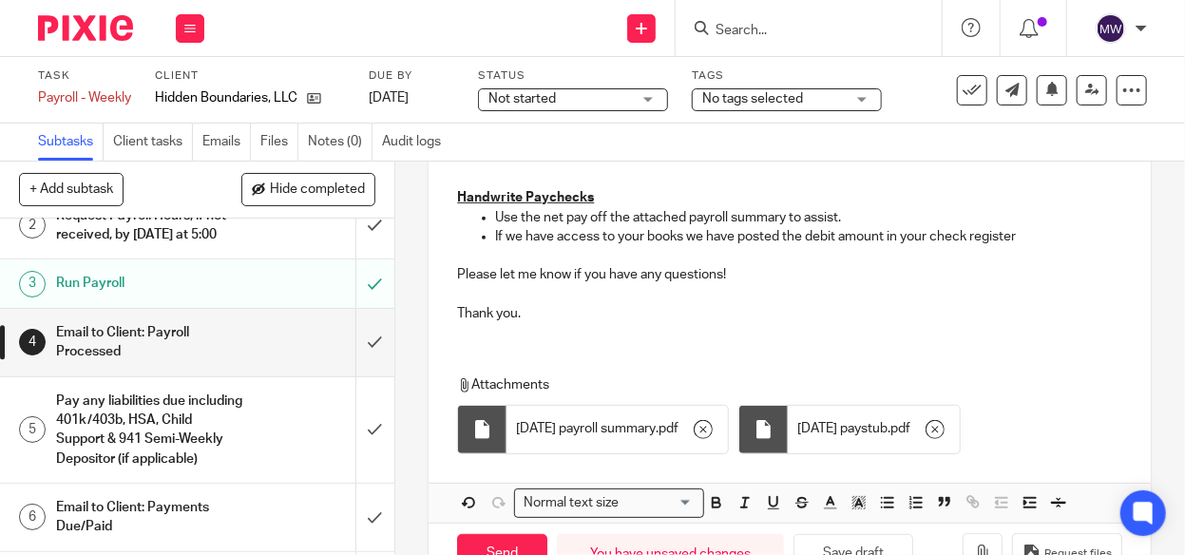
scroll to position [370, 0]
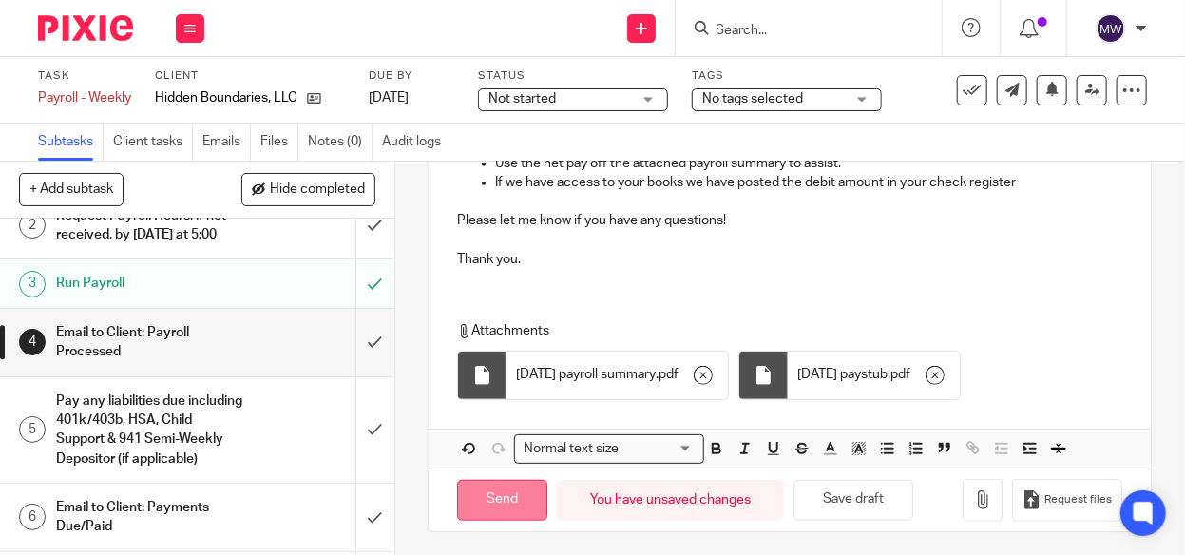
click at [513, 488] on input "Send" at bounding box center [502, 500] width 90 height 41
type input "Sent"
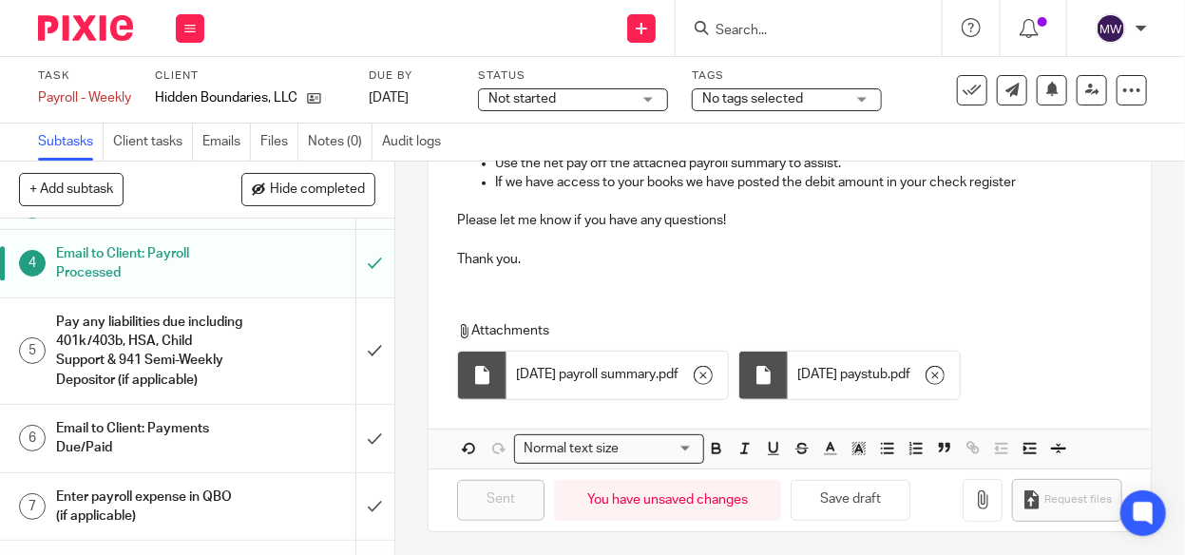
scroll to position [244, 0]
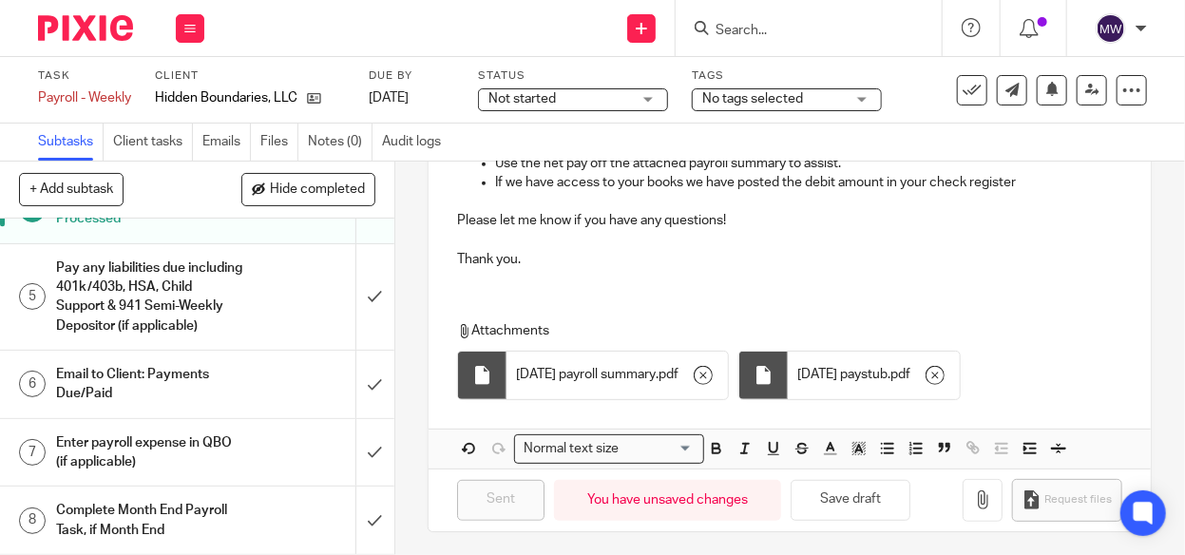
click at [323, 448] on link "7 Enter payroll expense in QBO (if applicable)" at bounding box center [177, 452] width 355 height 67
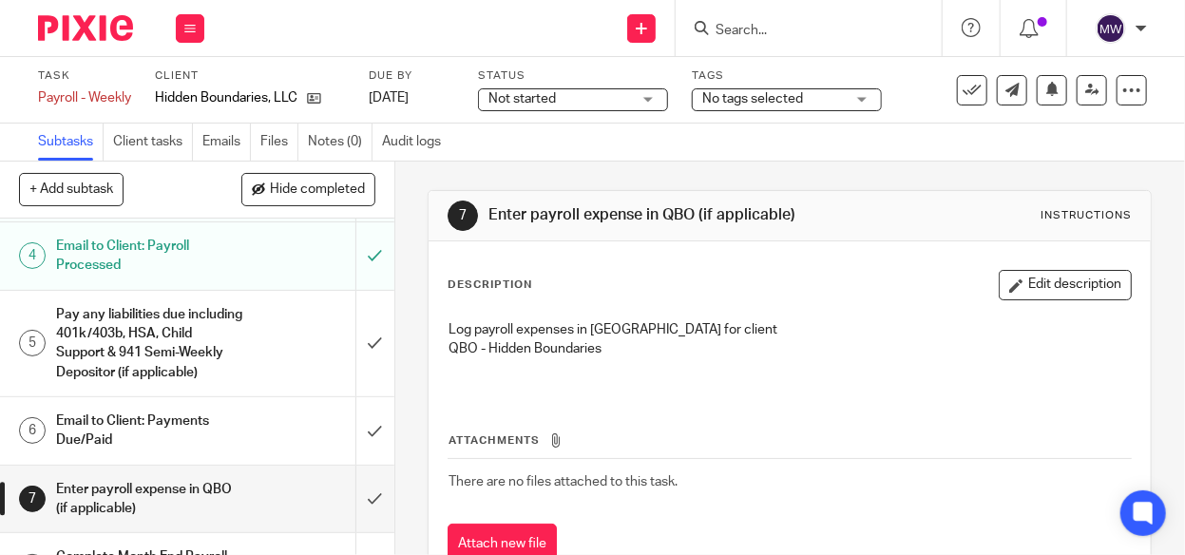
scroll to position [244, 0]
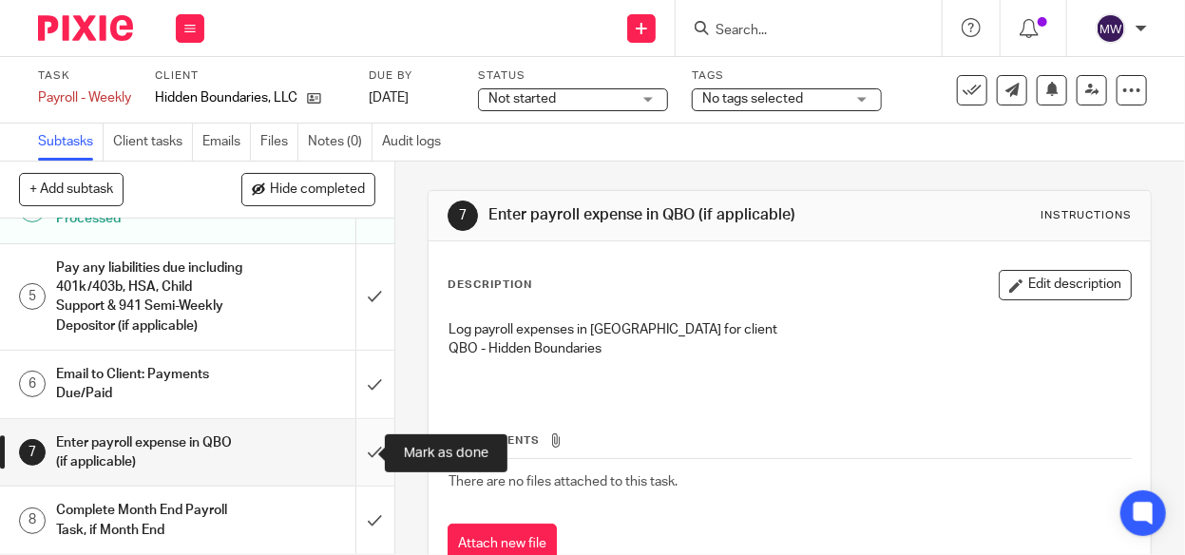
click at [344, 445] on input "submit" at bounding box center [197, 452] width 394 height 67
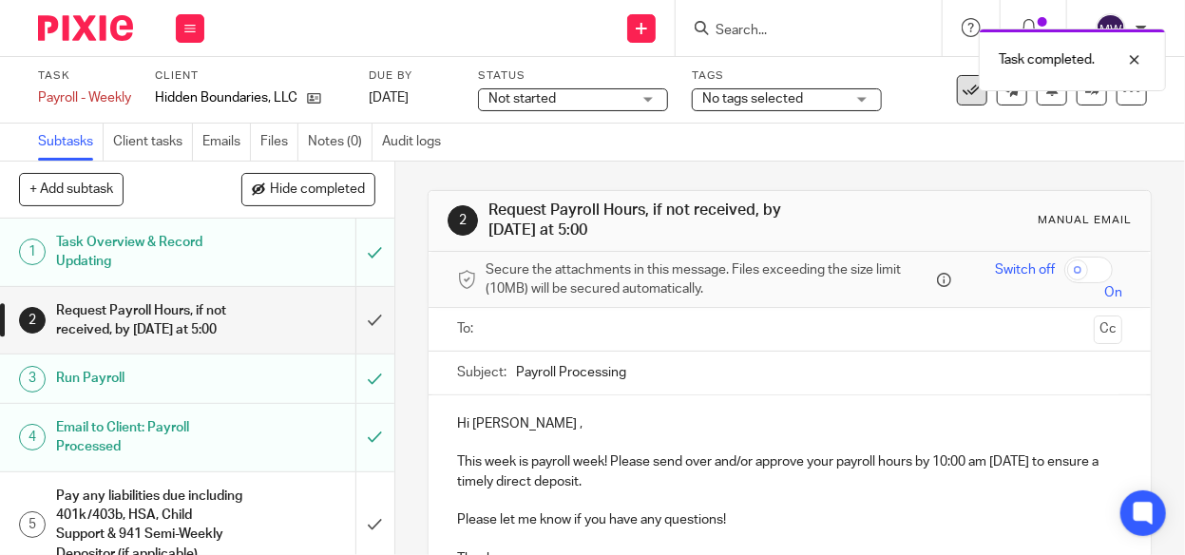
click at [962, 91] on icon at bounding box center [971, 90] width 19 height 19
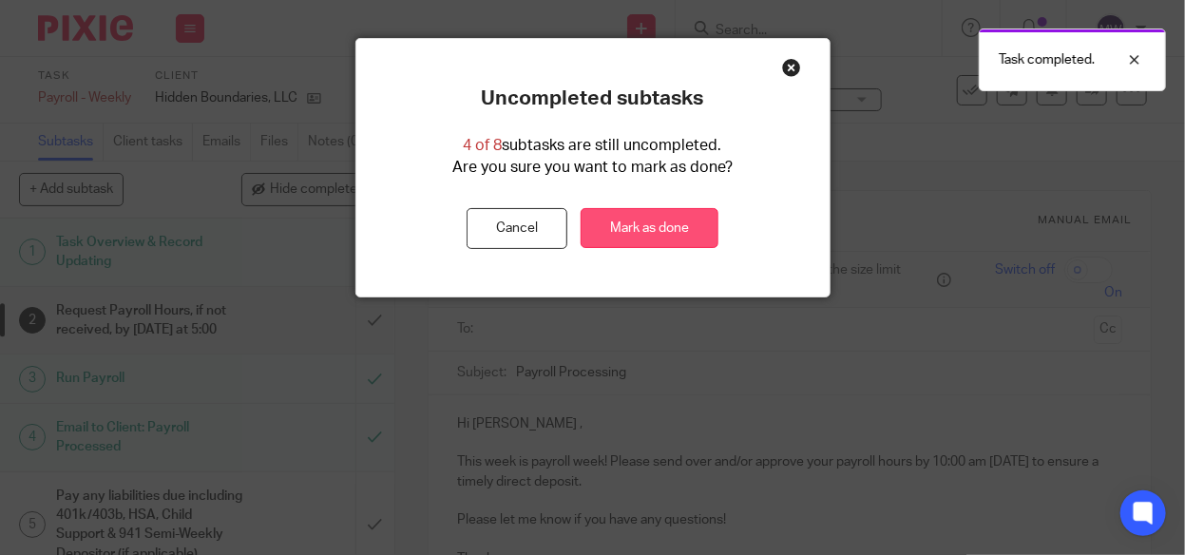
click at [647, 225] on link "Mark as done" at bounding box center [649, 228] width 138 height 41
